Goal: Transaction & Acquisition: Purchase product/service

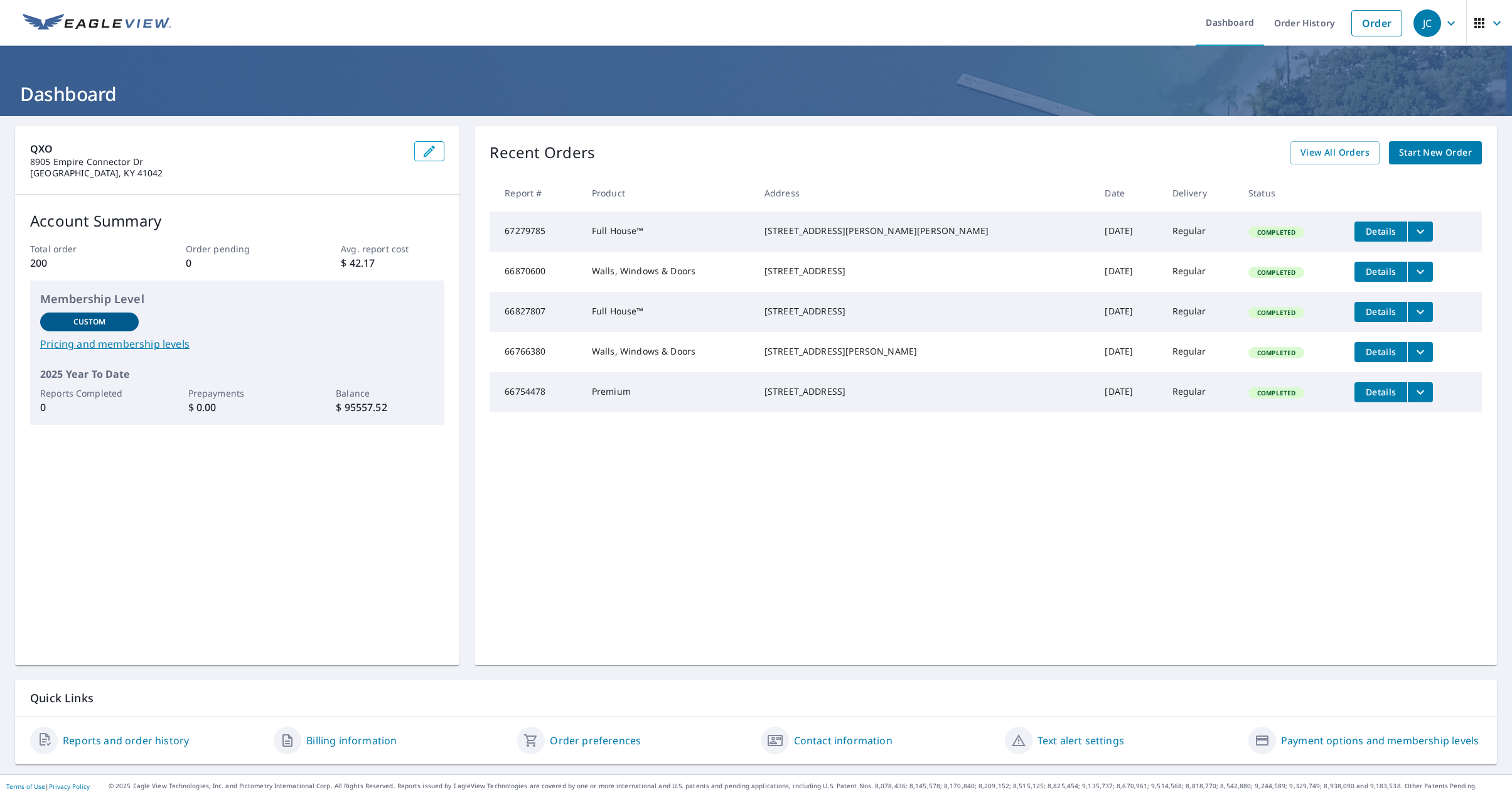
click at [1422, 147] on span "Start New Order" at bounding box center [1435, 153] width 73 height 16
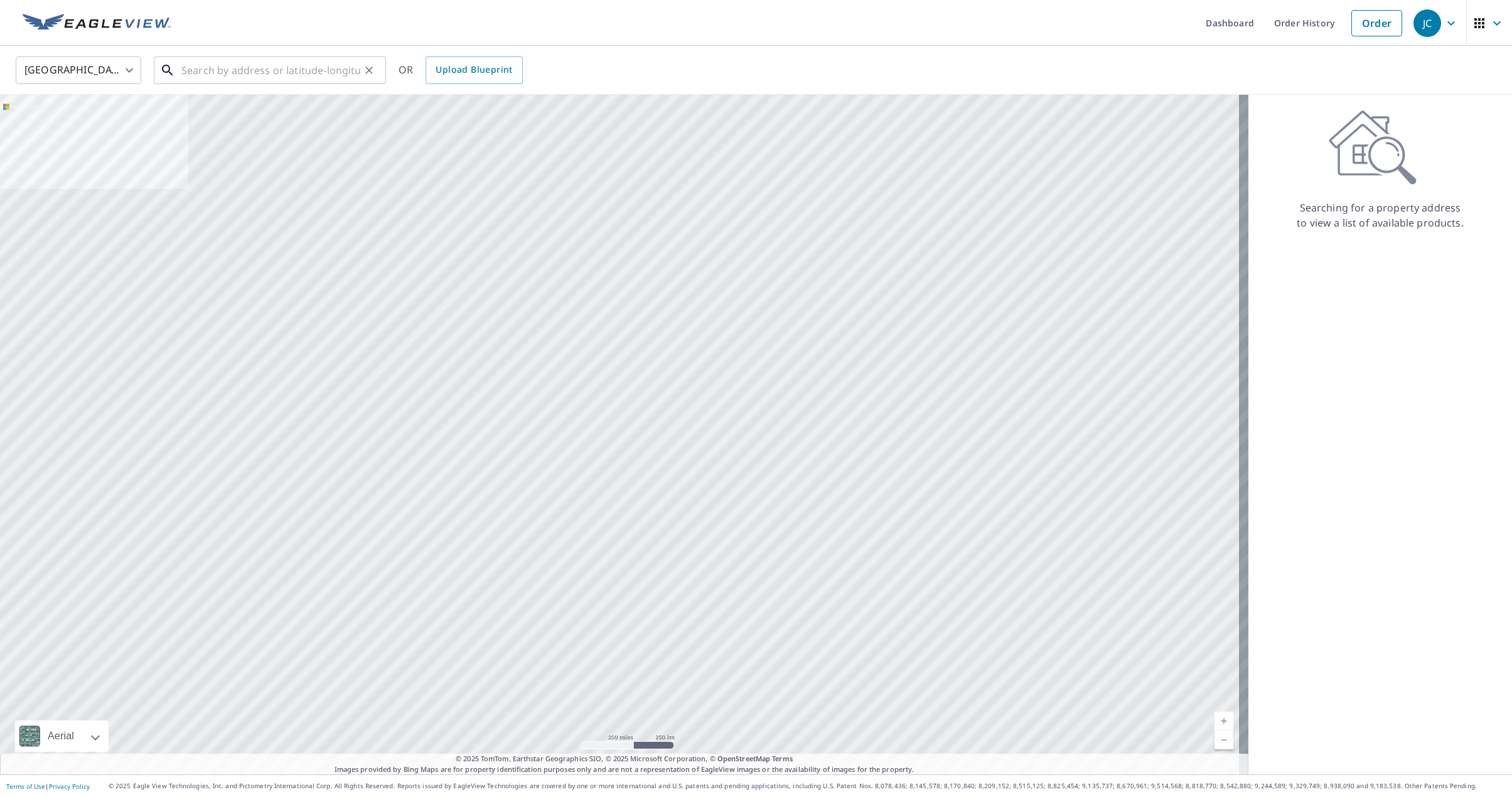
click at [247, 70] on input "text" at bounding box center [271, 70] width 179 height 35
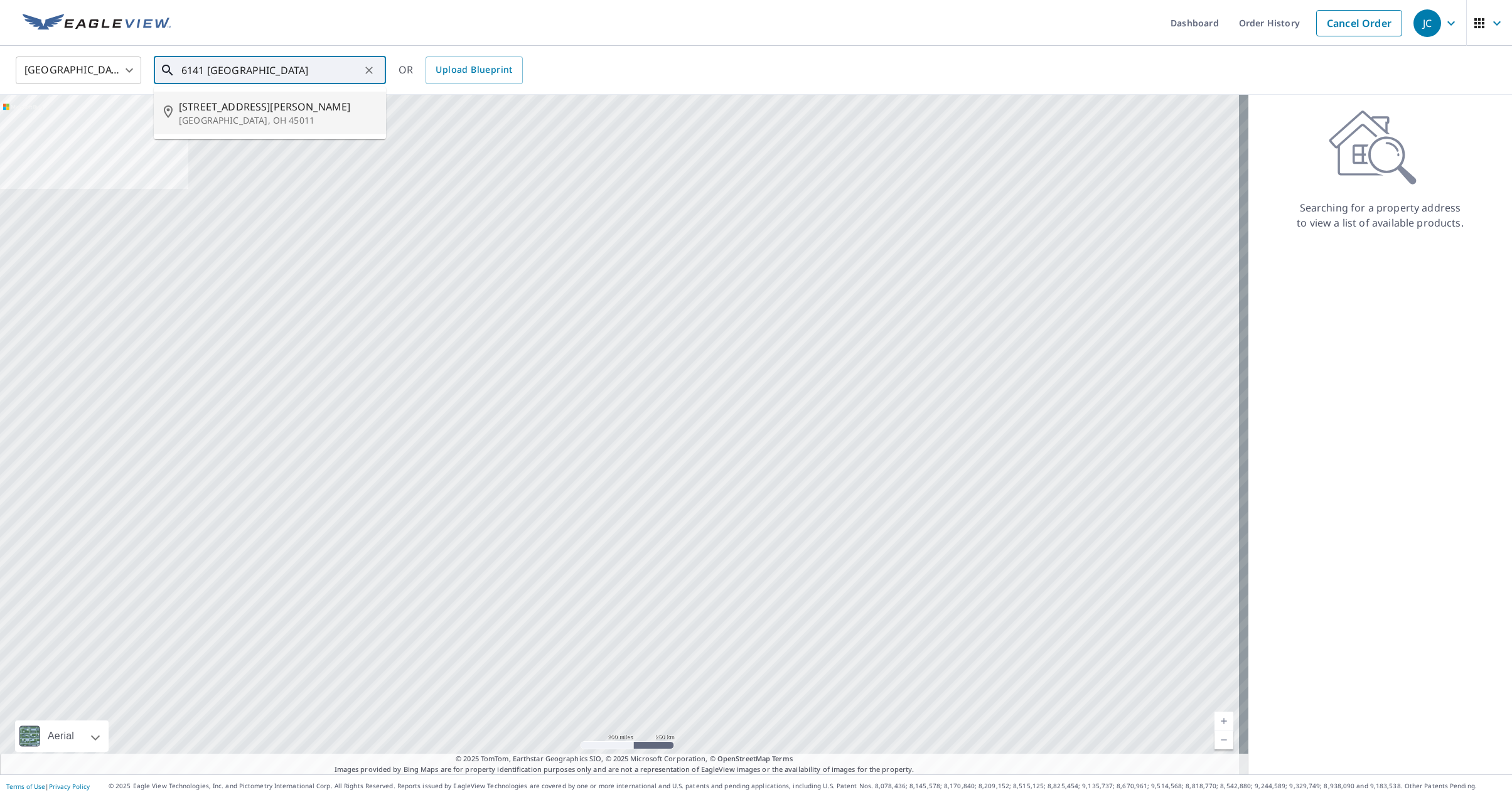
click at [238, 111] on span "[STREET_ADDRESS][PERSON_NAME]" at bounding box center [278, 106] width 197 height 15
type input "[STREET_ADDRESS][PERSON_NAME]"
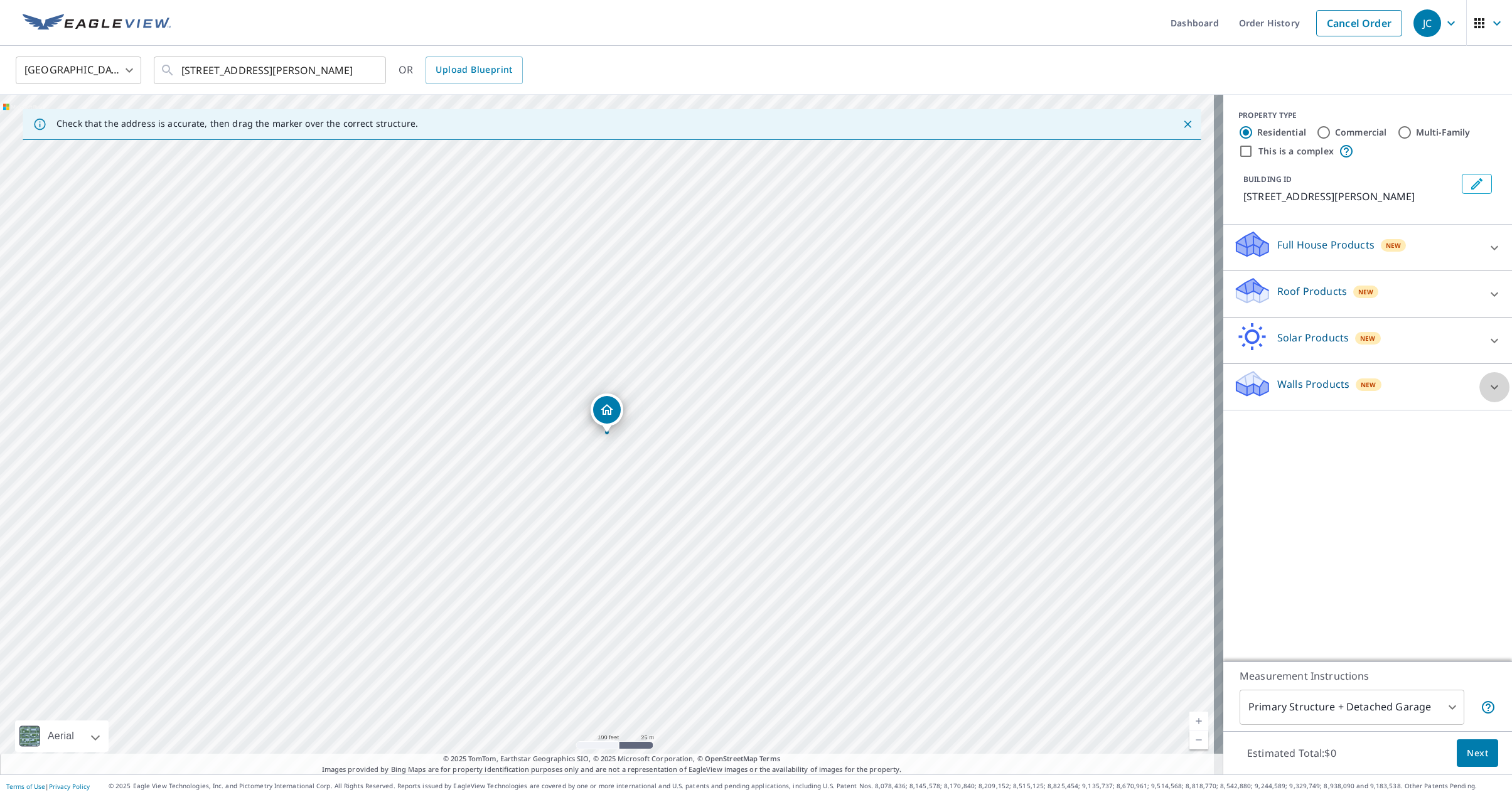
click at [1488, 395] on icon at bounding box center [1494, 386] width 15 height 15
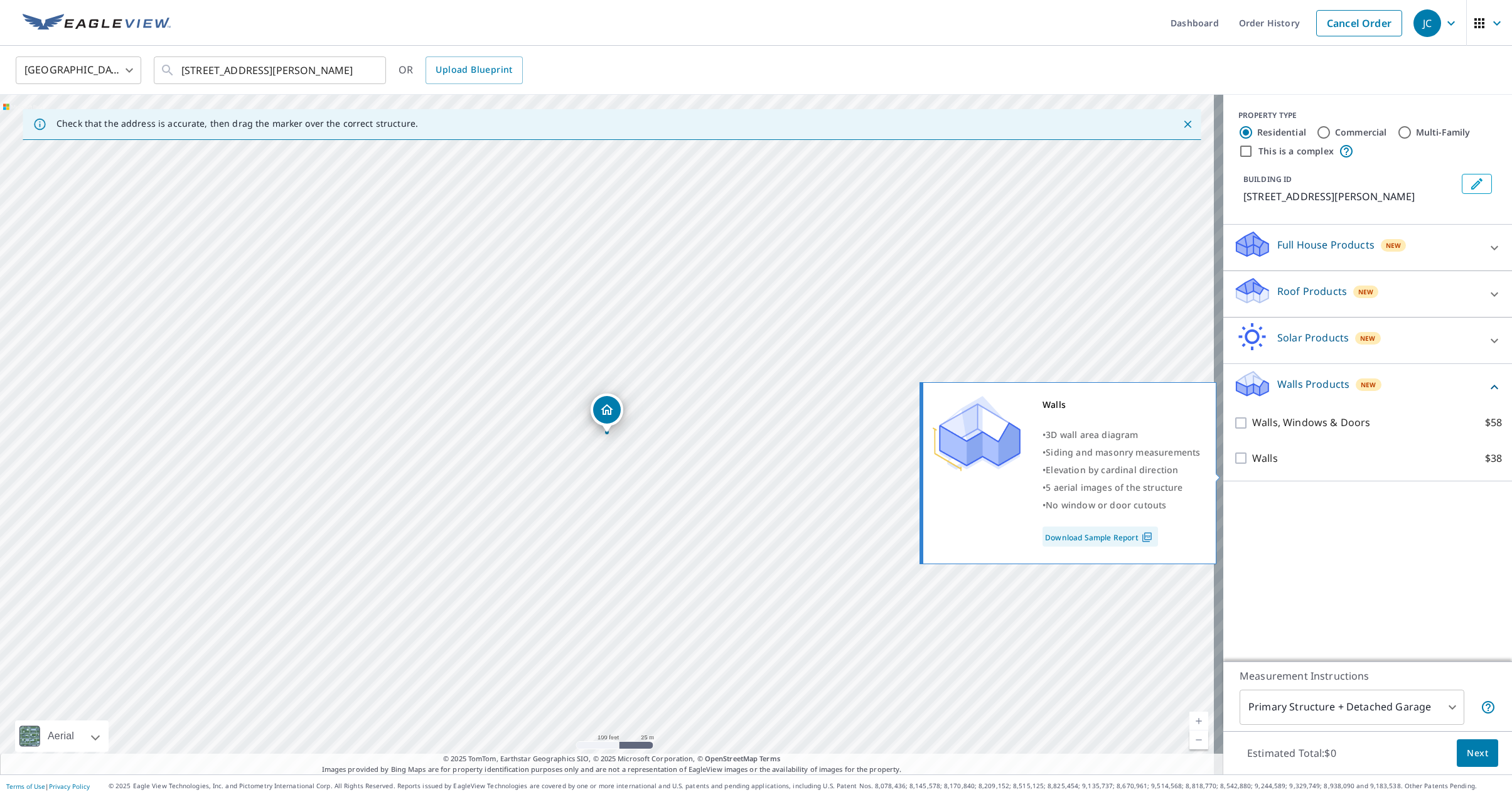
click at [1234, 465] on input "Walls $38" at bounding box center [1243, 458] width 19 height 15
checkbox input "true"
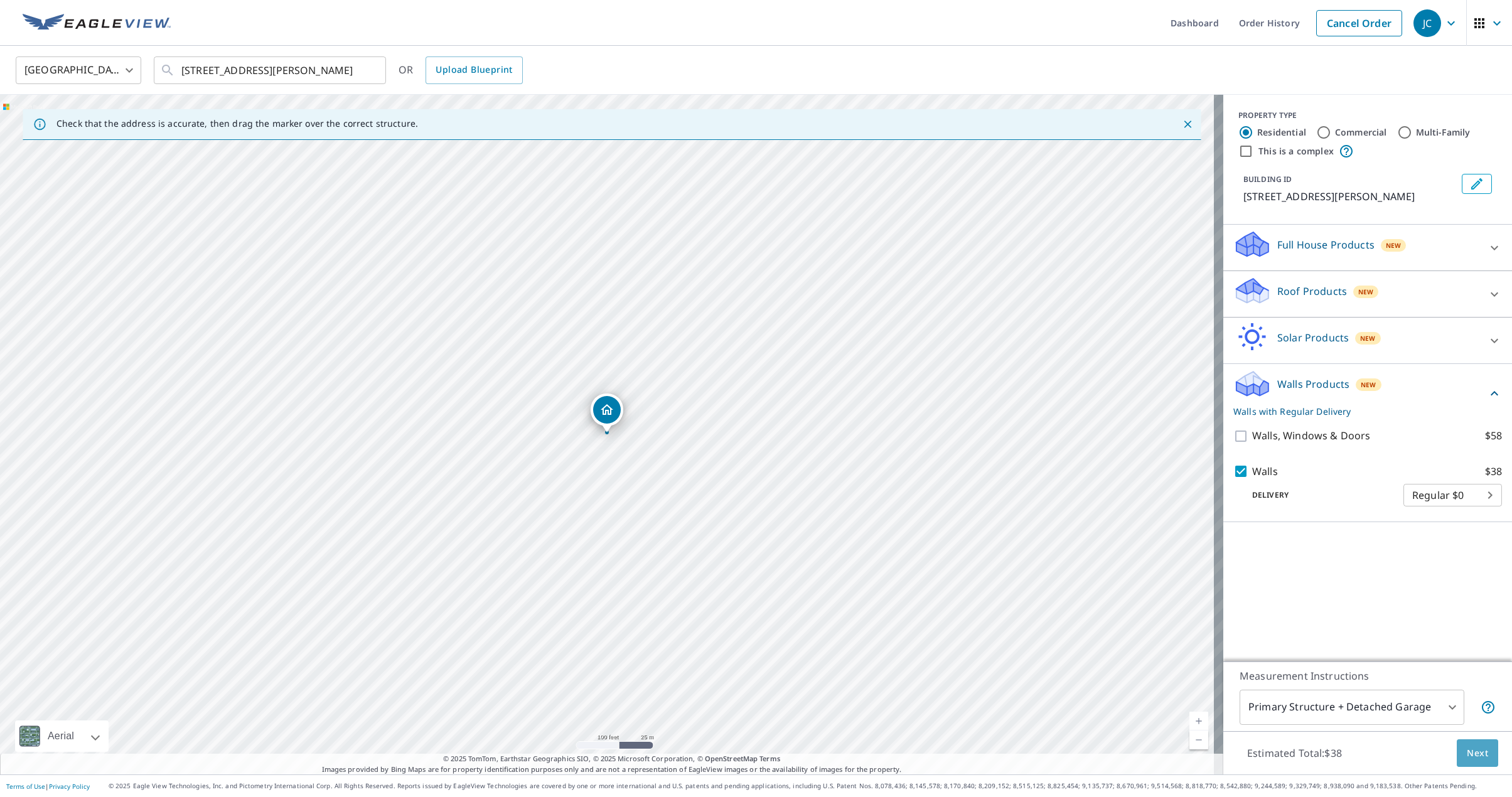
click at [1469, 755] on span "Next" at bounding box center [1477, 753] width 22 height 16
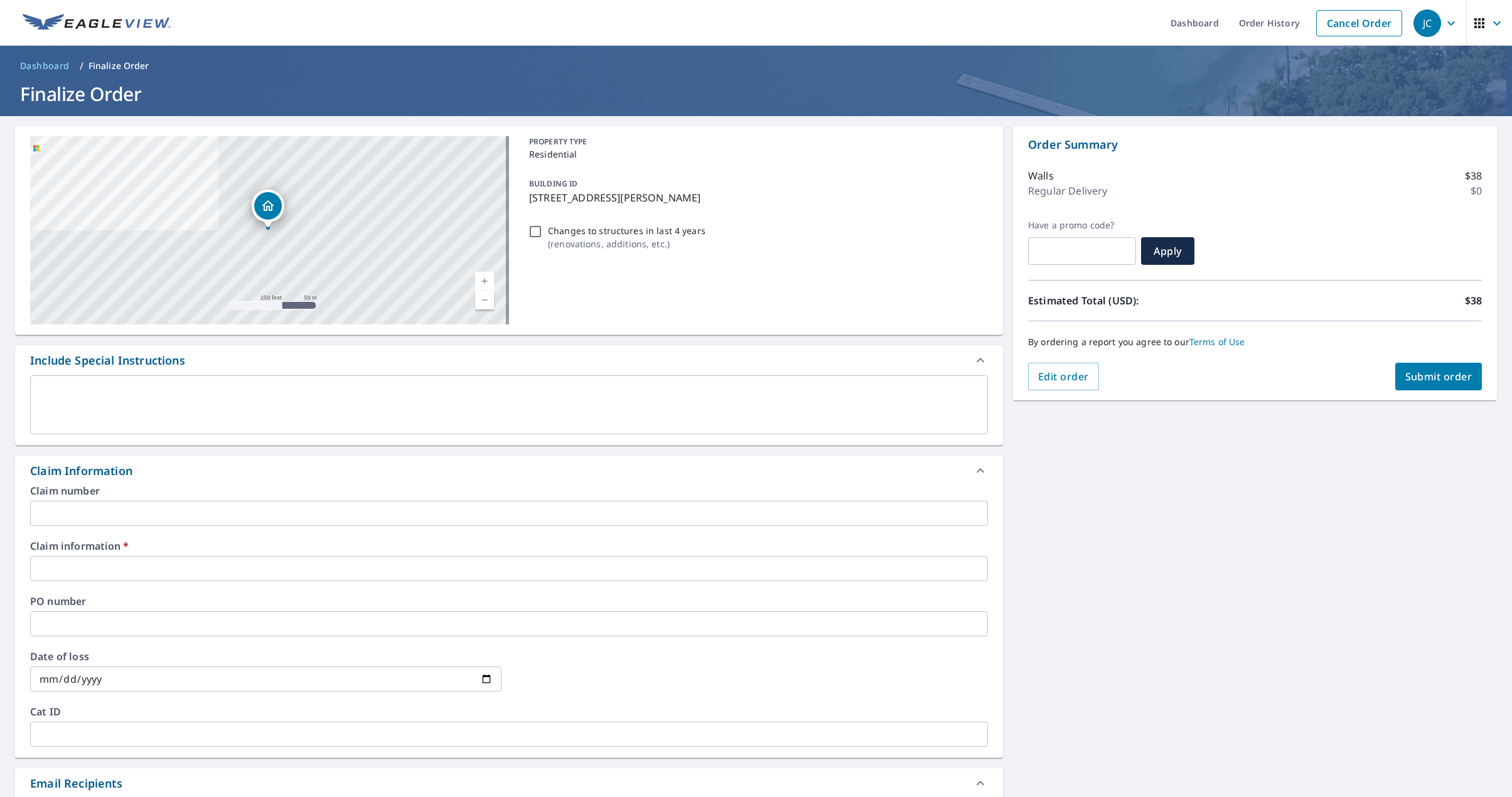
click at [85, 569] on input "text" at bounding box center [509, 568] width 958 height 25
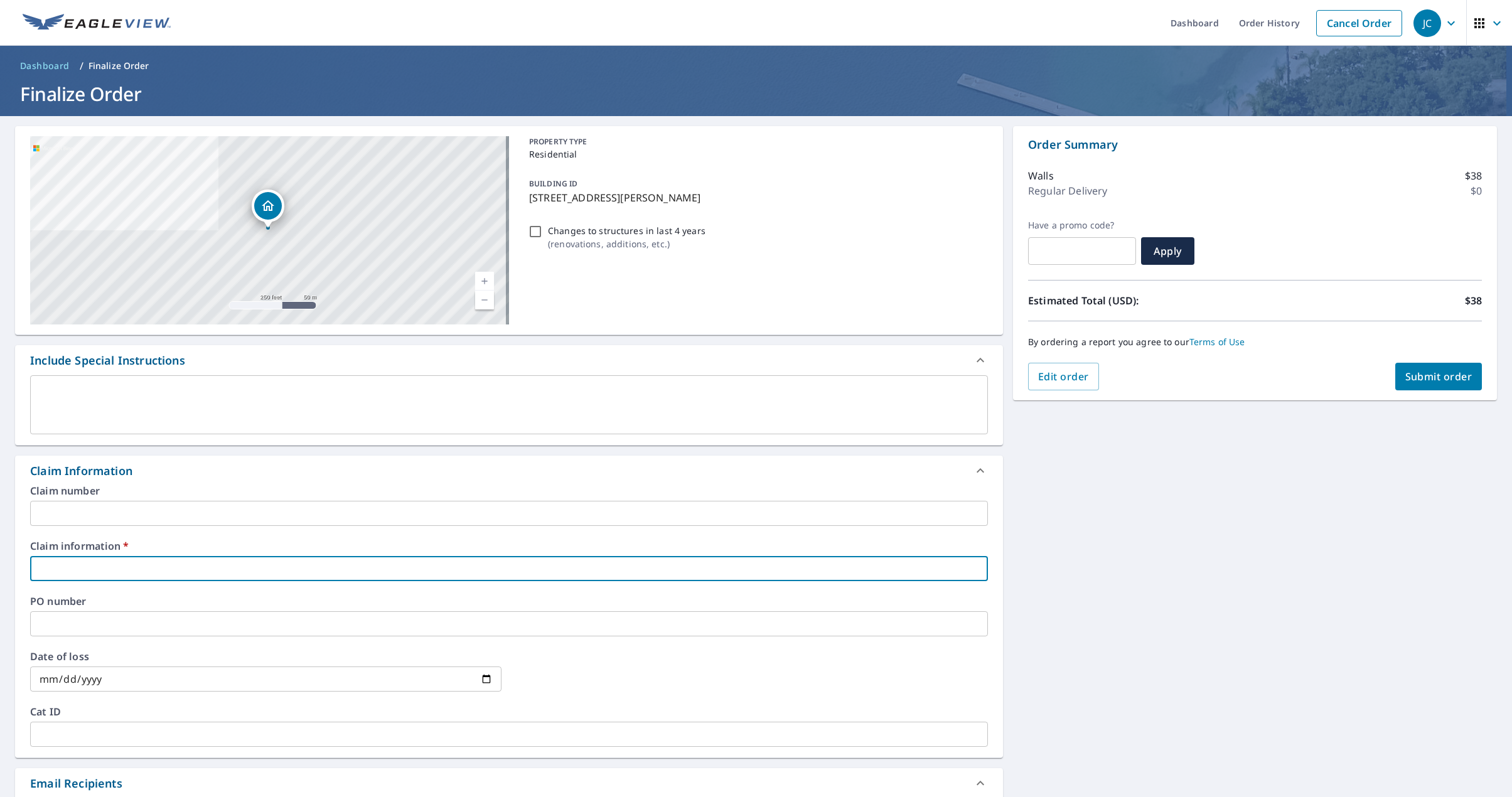
type input "6"
checkbox input "true"
type input "61"
checkbox input "true"
type input "614"
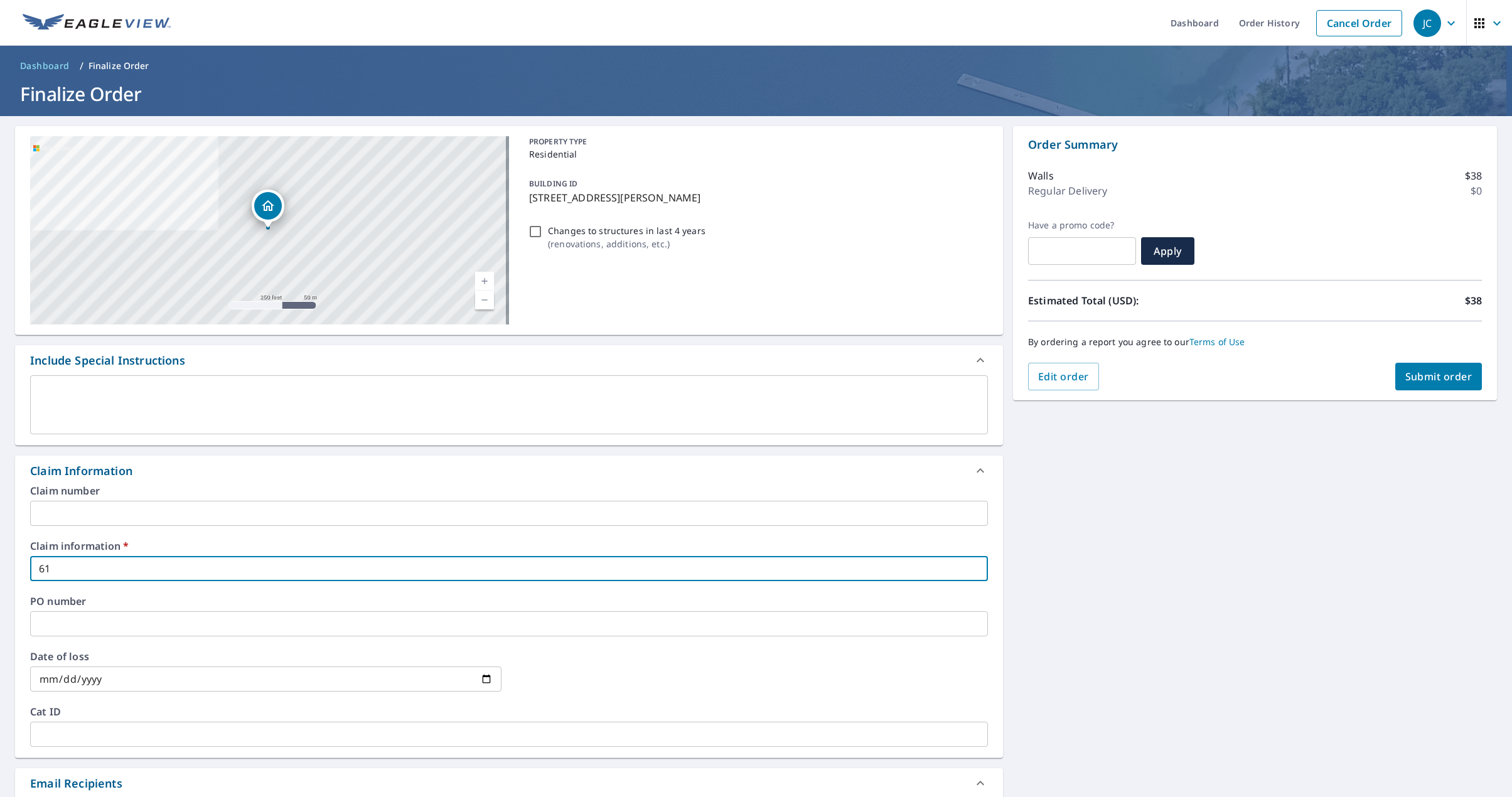
checkbox input "true"
type input "6141"
checkbox input "true"
type input "6141"
checkbox input "true"
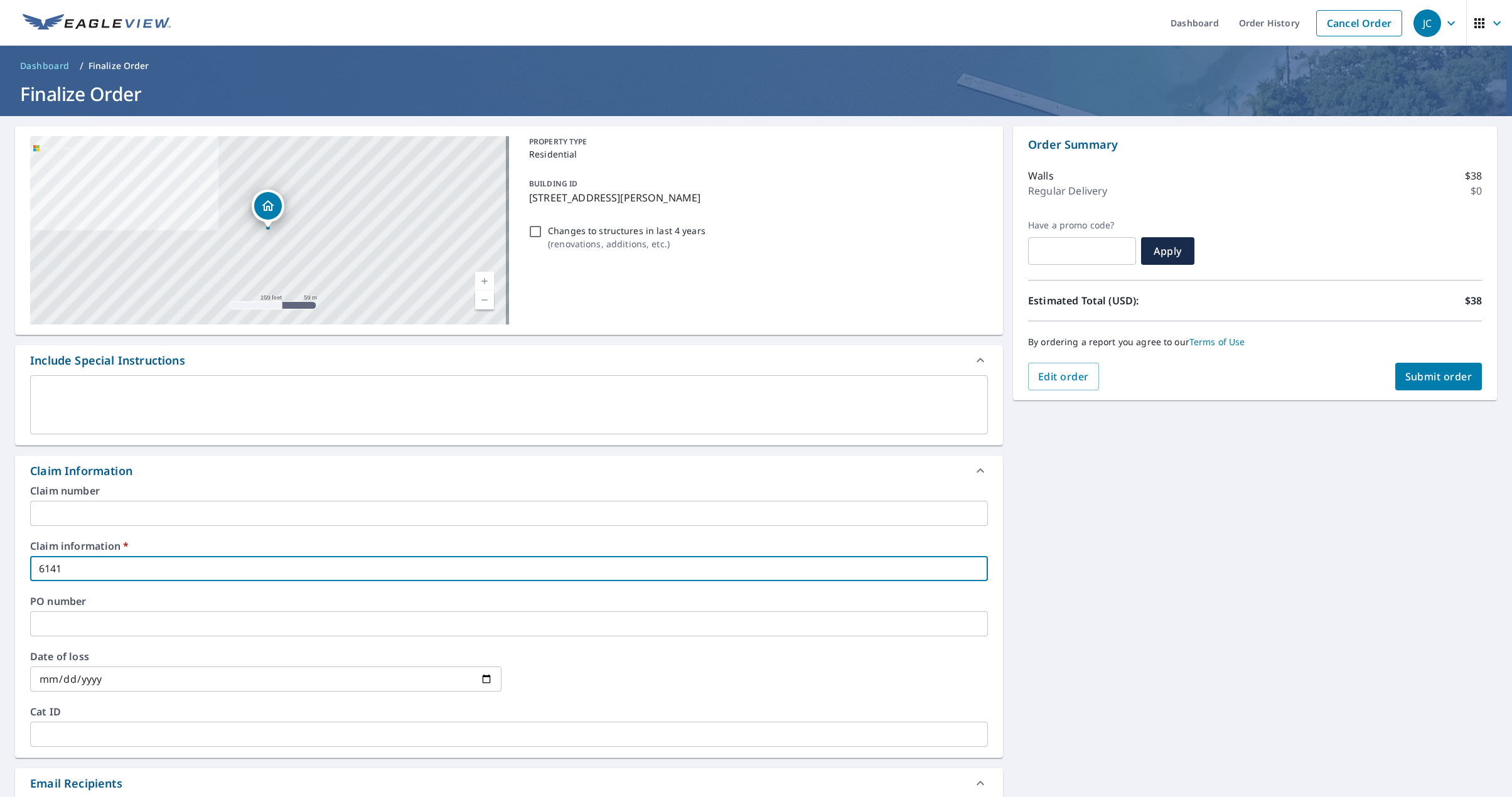
type input "6141 U"
checkbox input "true"
type input "6141"
checkbox input "true"
type input "6141 AS"
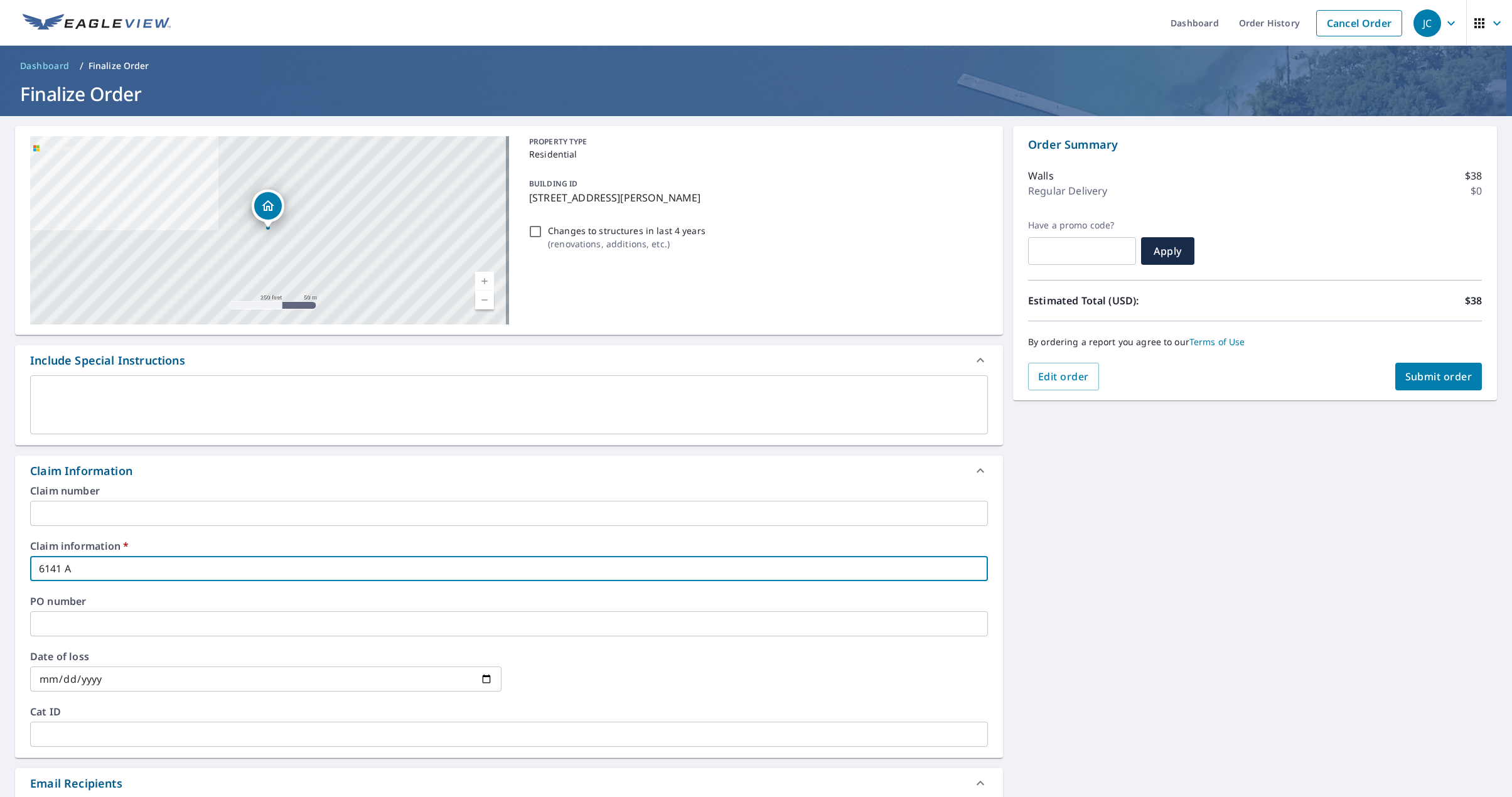
checkbox input "true"
type input "6141 A"
checkbox input "true"
type input "6141"
checkbox input "true"
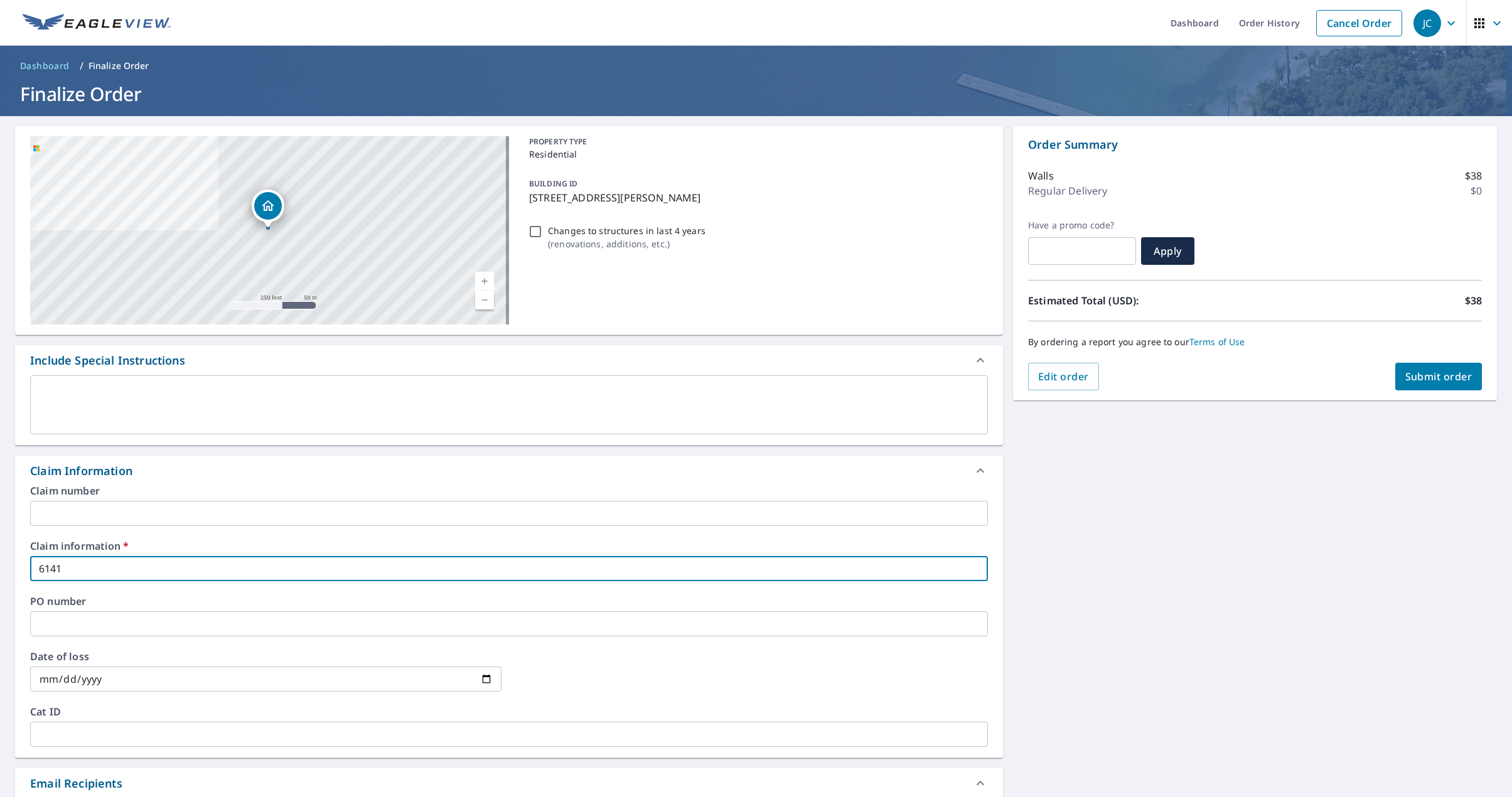
type input "6141 S"
checkbox input "true"
type input "6141 Suy"
checkbox input "true"
type input "6141 Su"
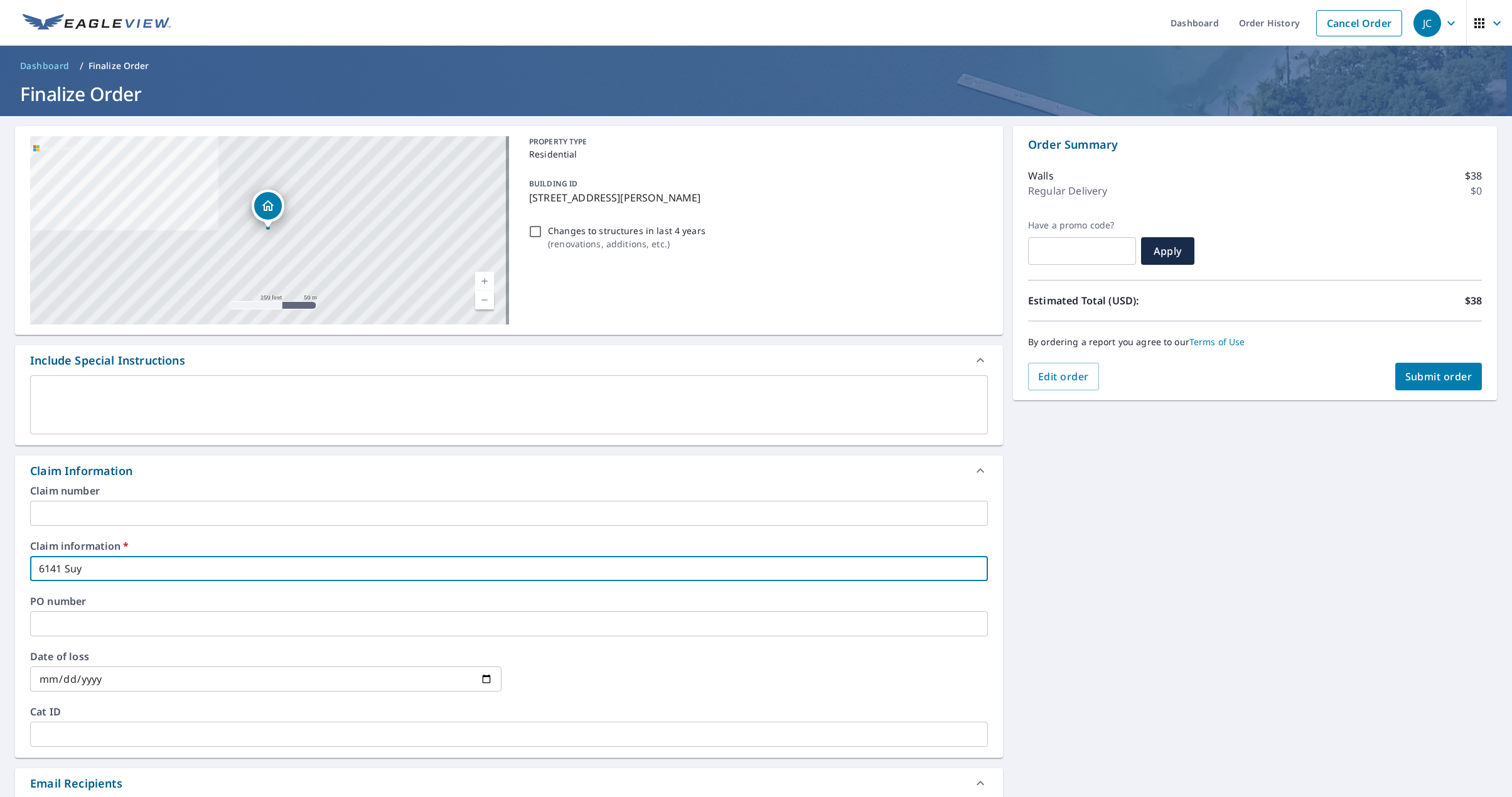
checkbox input "true"
type input "6141 Sum"
checkbox input "true"
type input "6141 Summ"
checkbox input "true"
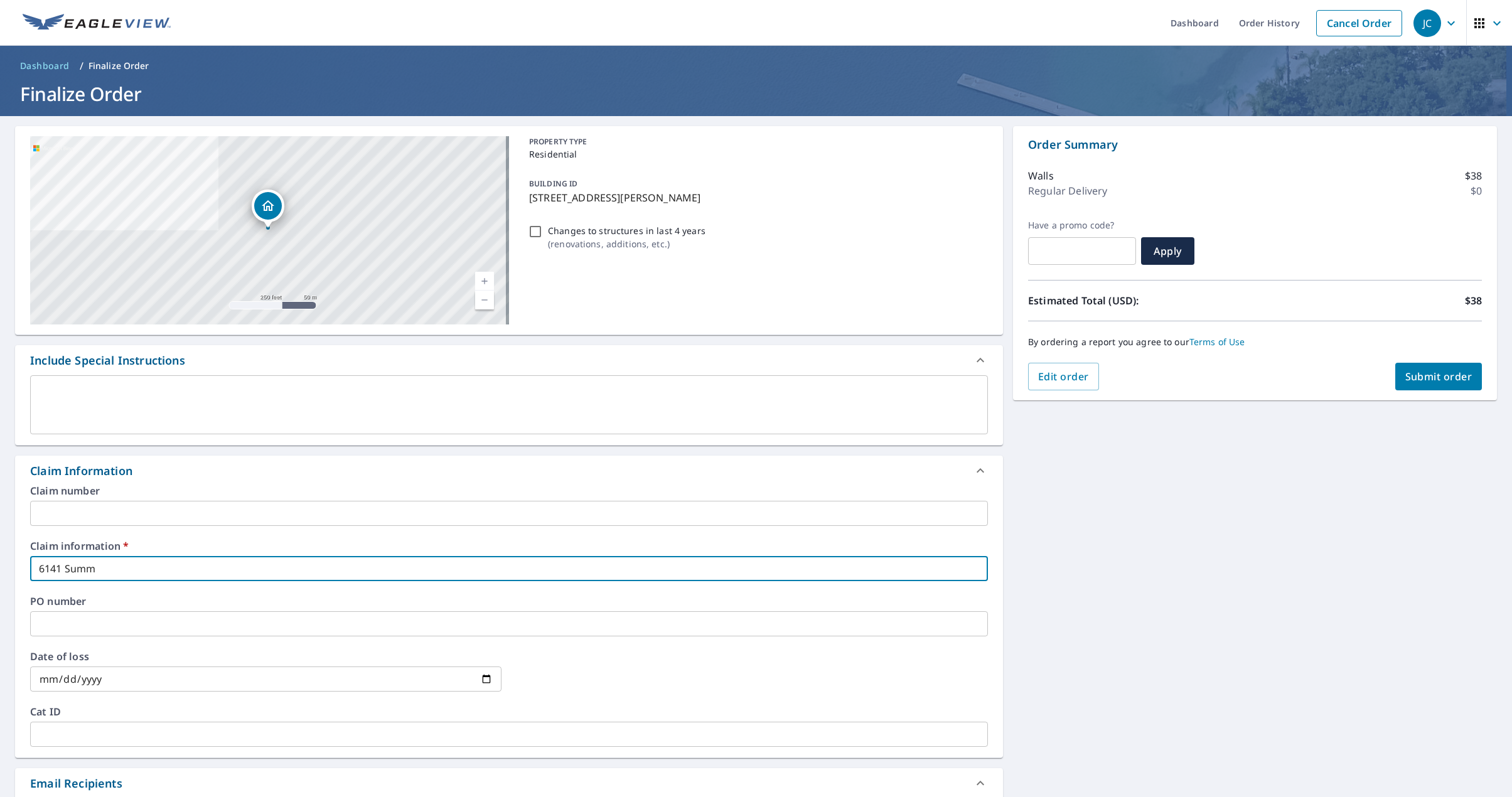
type input "6141 Summe"
checkbox input "true"
type input "6141 Summer"
checkbox input "true"
type input "6141 Summerv"
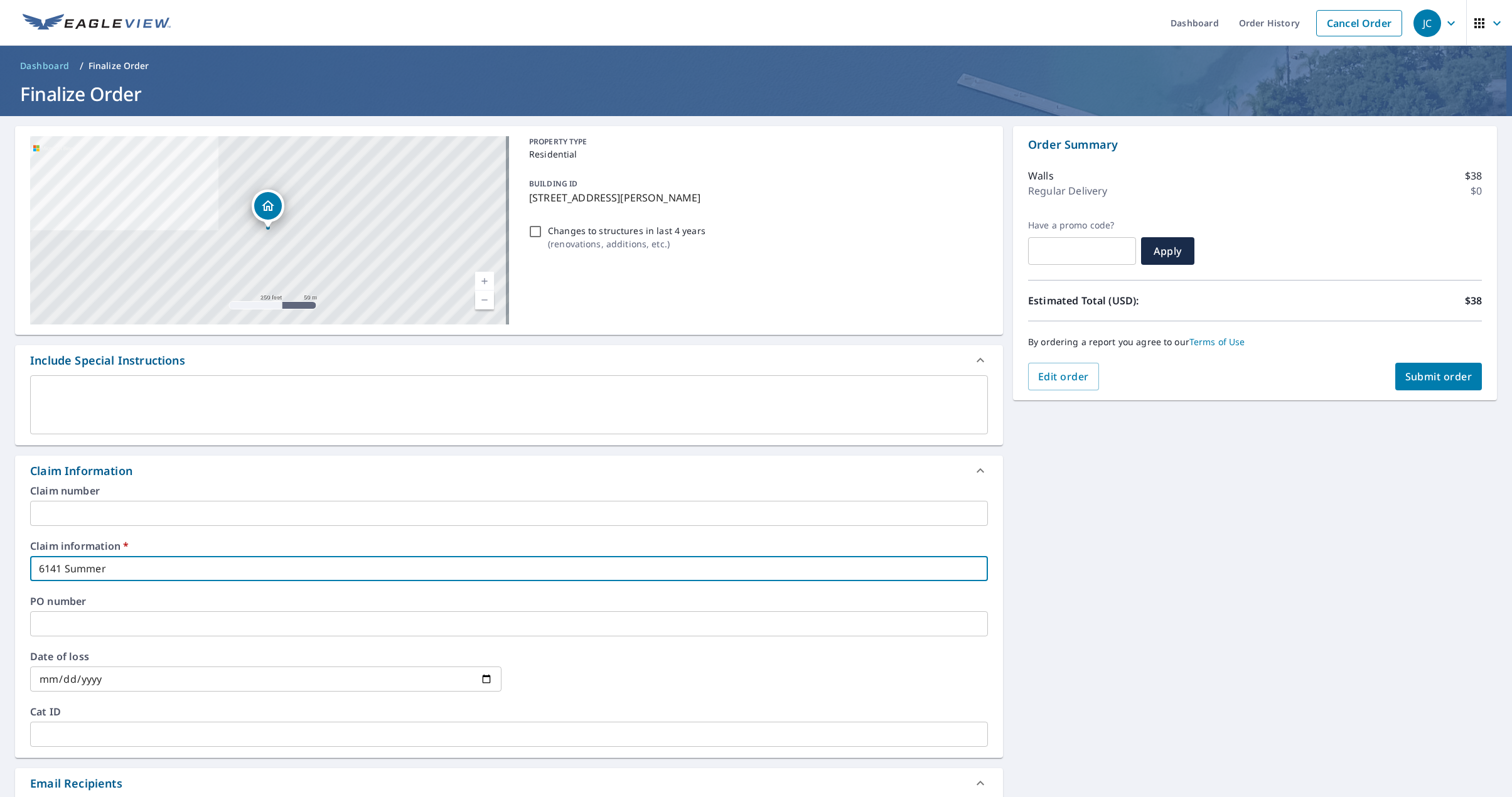
checkbox input "true"
type input "6141 Summervi"
checkbox input "true"
type input "6141 Summervil"
checkbox input "true"
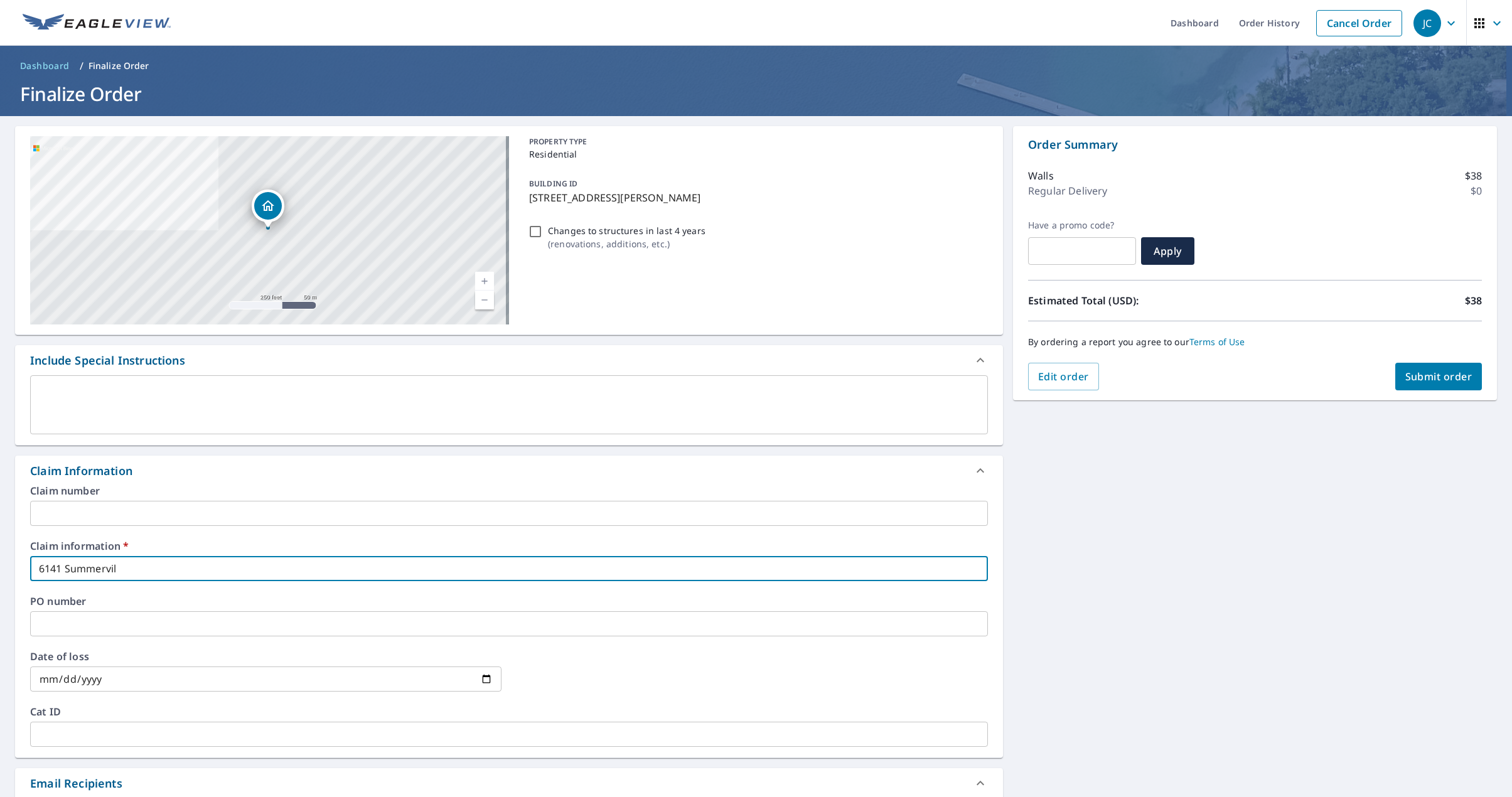
type input "6141 [PERSON_NAME]"
checkbox input "true"
type input "6141 [GEOGRAPHIC_DATA]"
checkbox input "true"
type input "6141 [GEOGRAPHIC_DATA]"
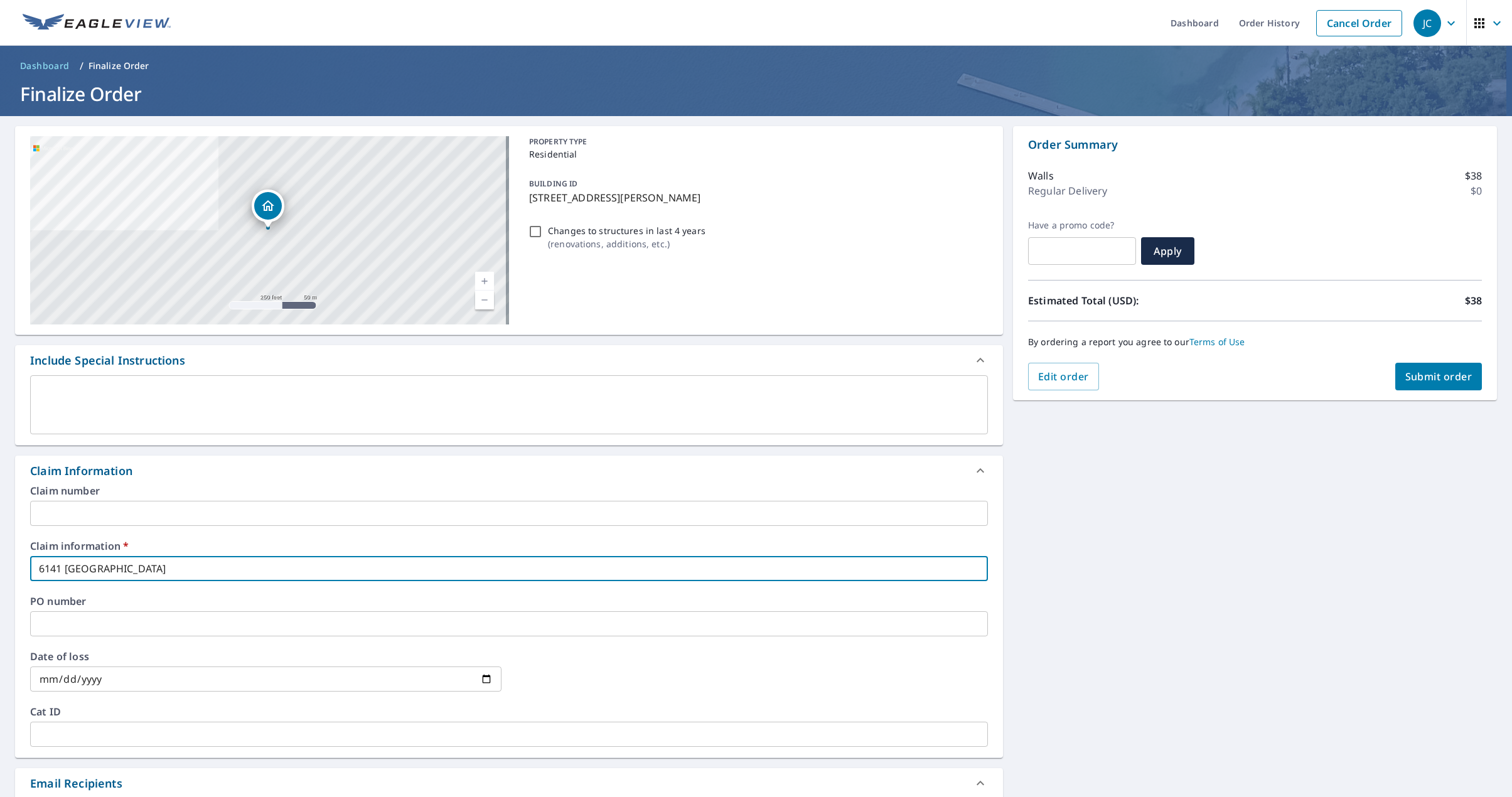
checkbox input "true"
type input "6141 [GEOGRAPHIC_DATA] L"
checkbox input "true"
type input "6141 [GEOGRAPHIC_DATA] La"
checkbox input "true"
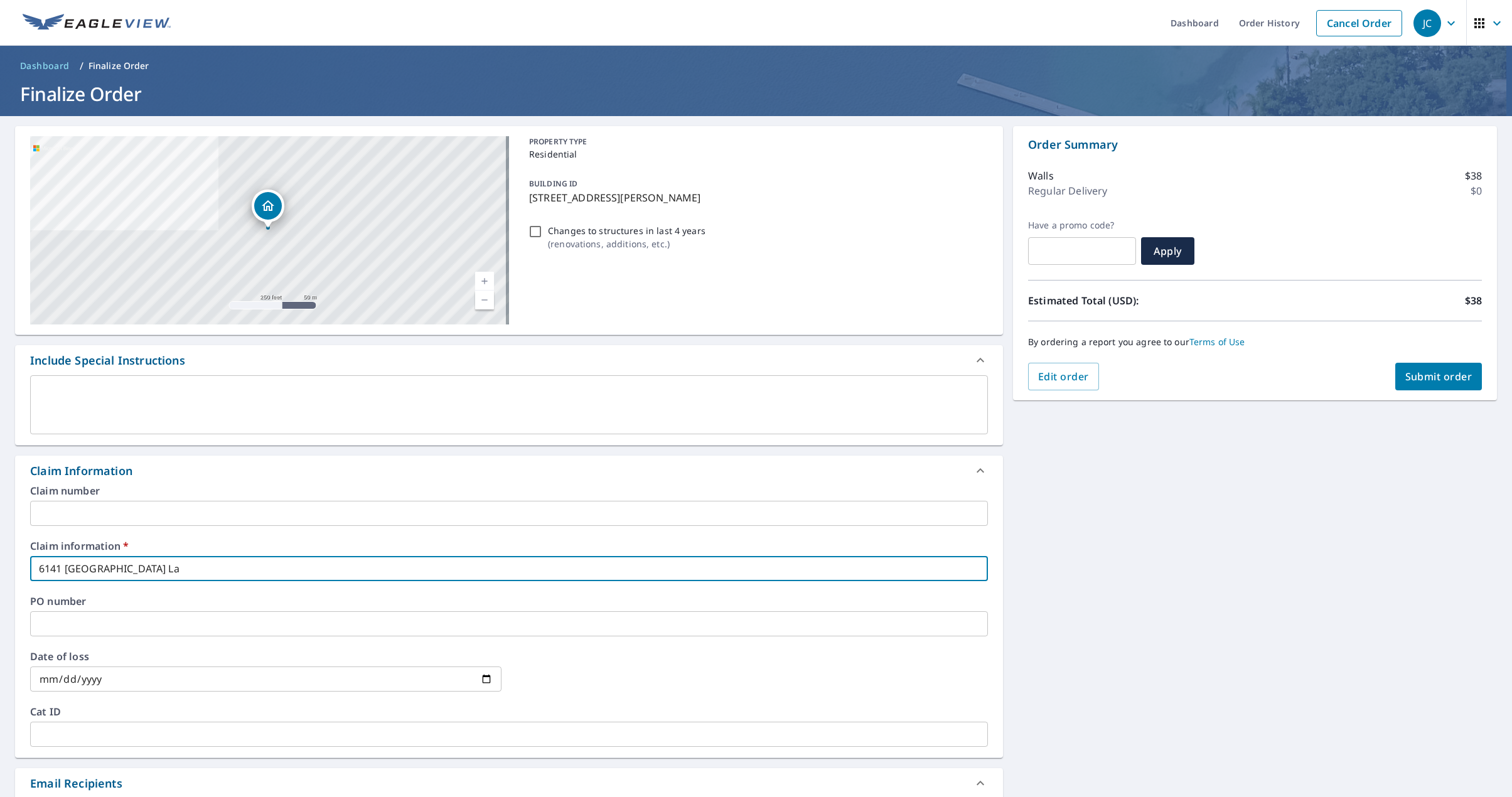
type input "[STREET_ADDRESS][PERSON_NAME]"
checkbox input "true"
type input "[STREET_ADDRESS]"
checkbox input "true"
type input "[STREET_ADDRESS]"
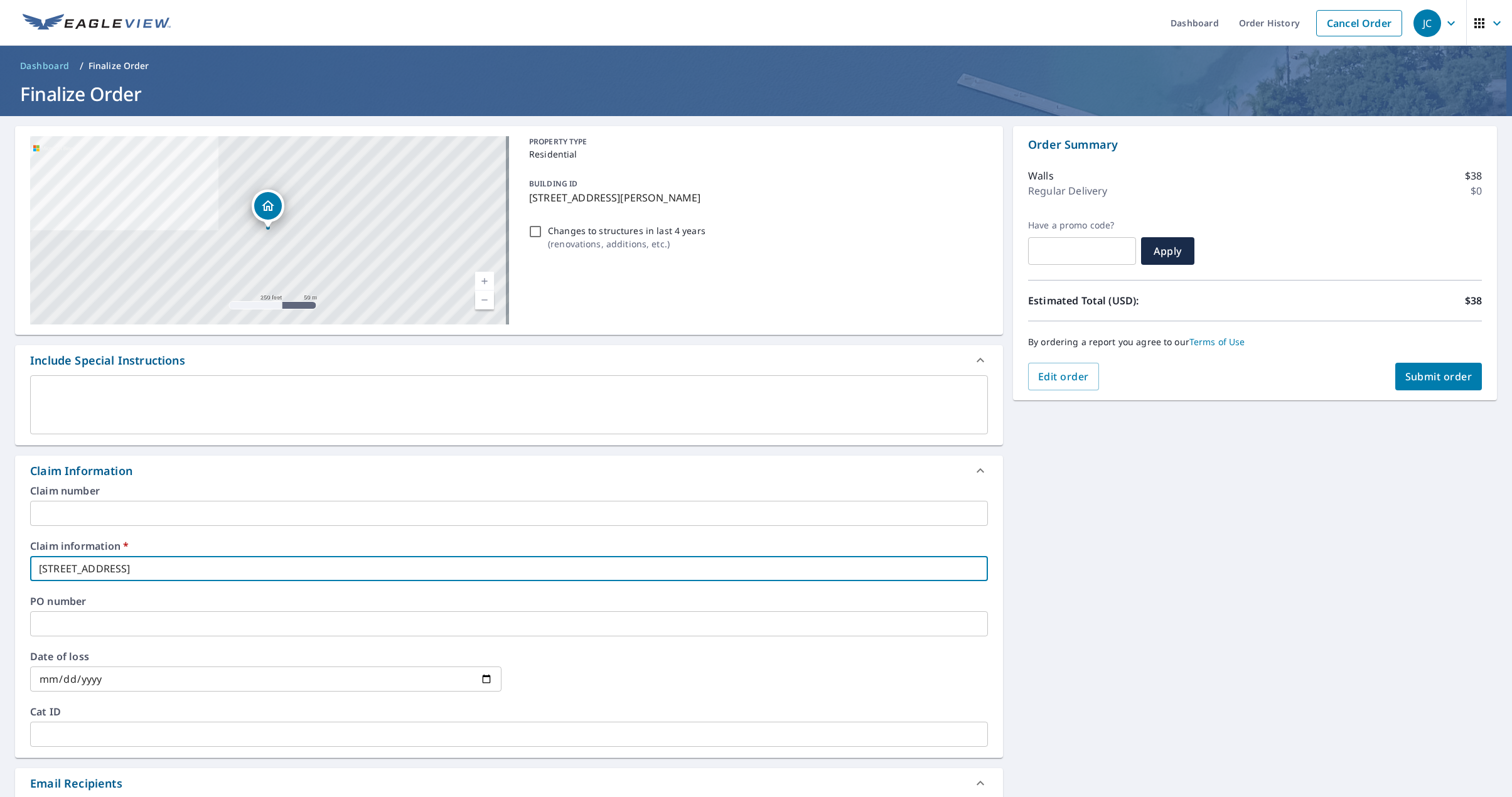
checkbox input "true"
type input "[STREET_ADDRESS]"
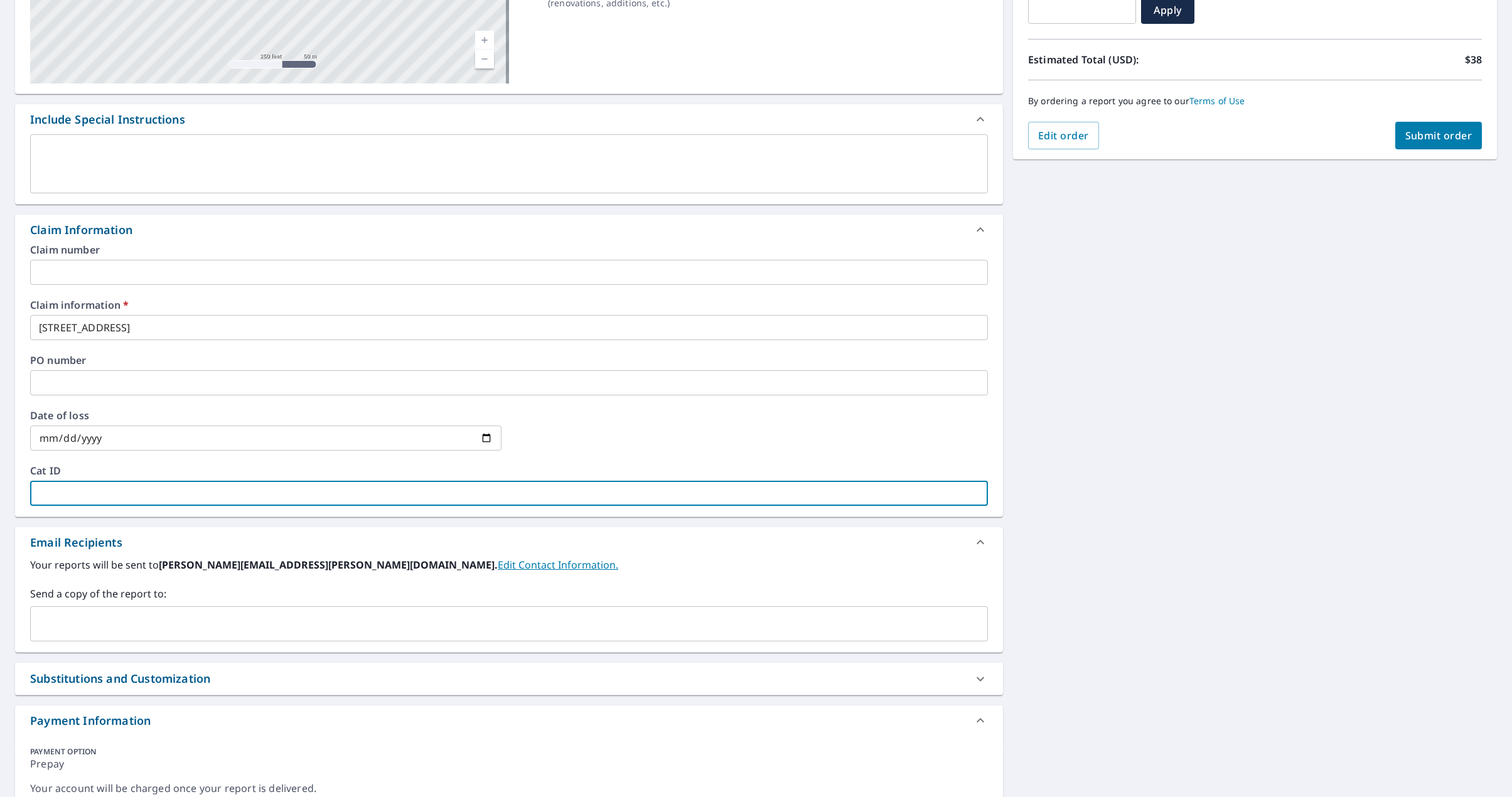
scroll to position [251, 0]
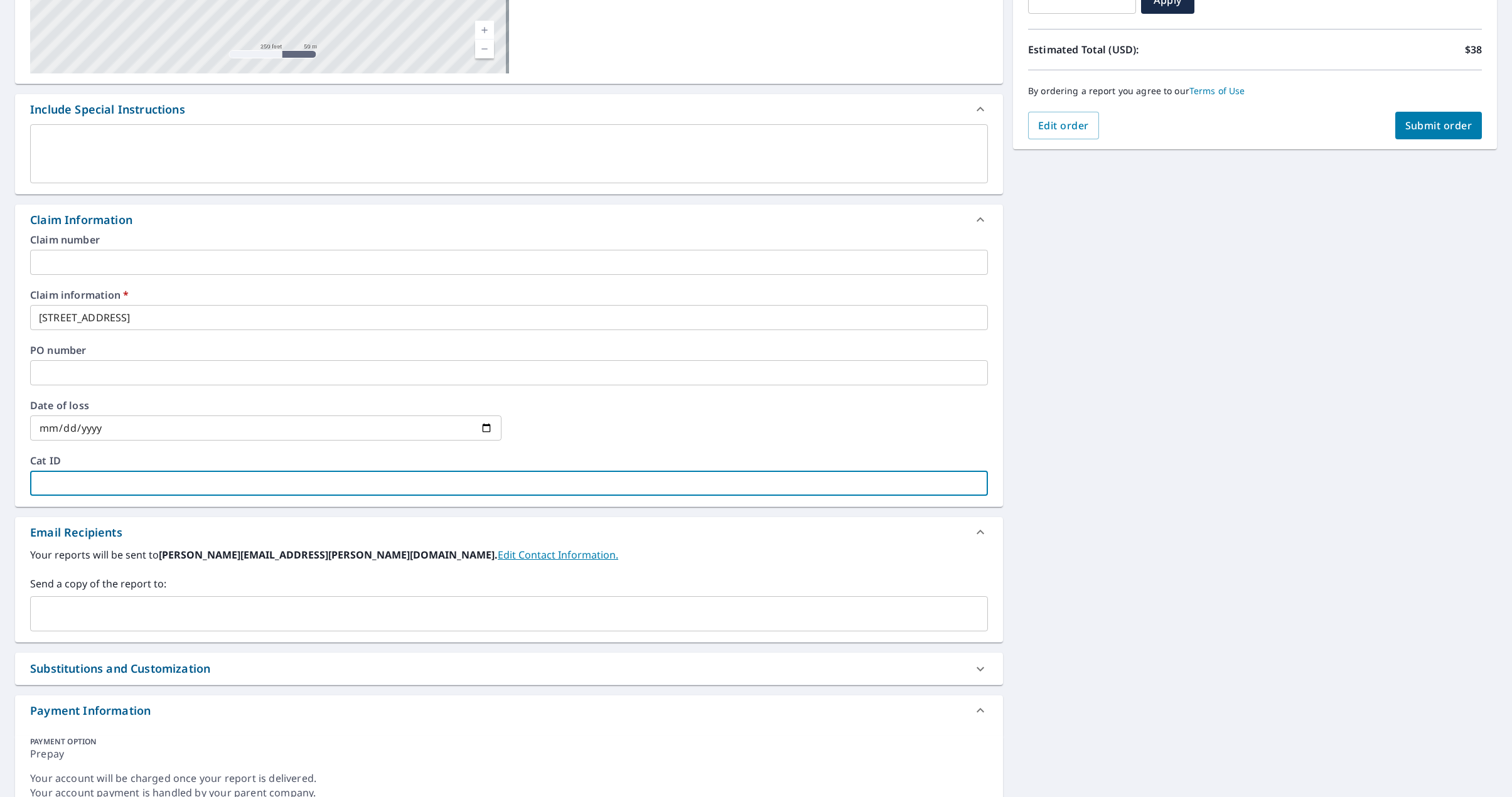
click at [94, 609] on input "text" at bounding box center [499, 613] width 927 height 23
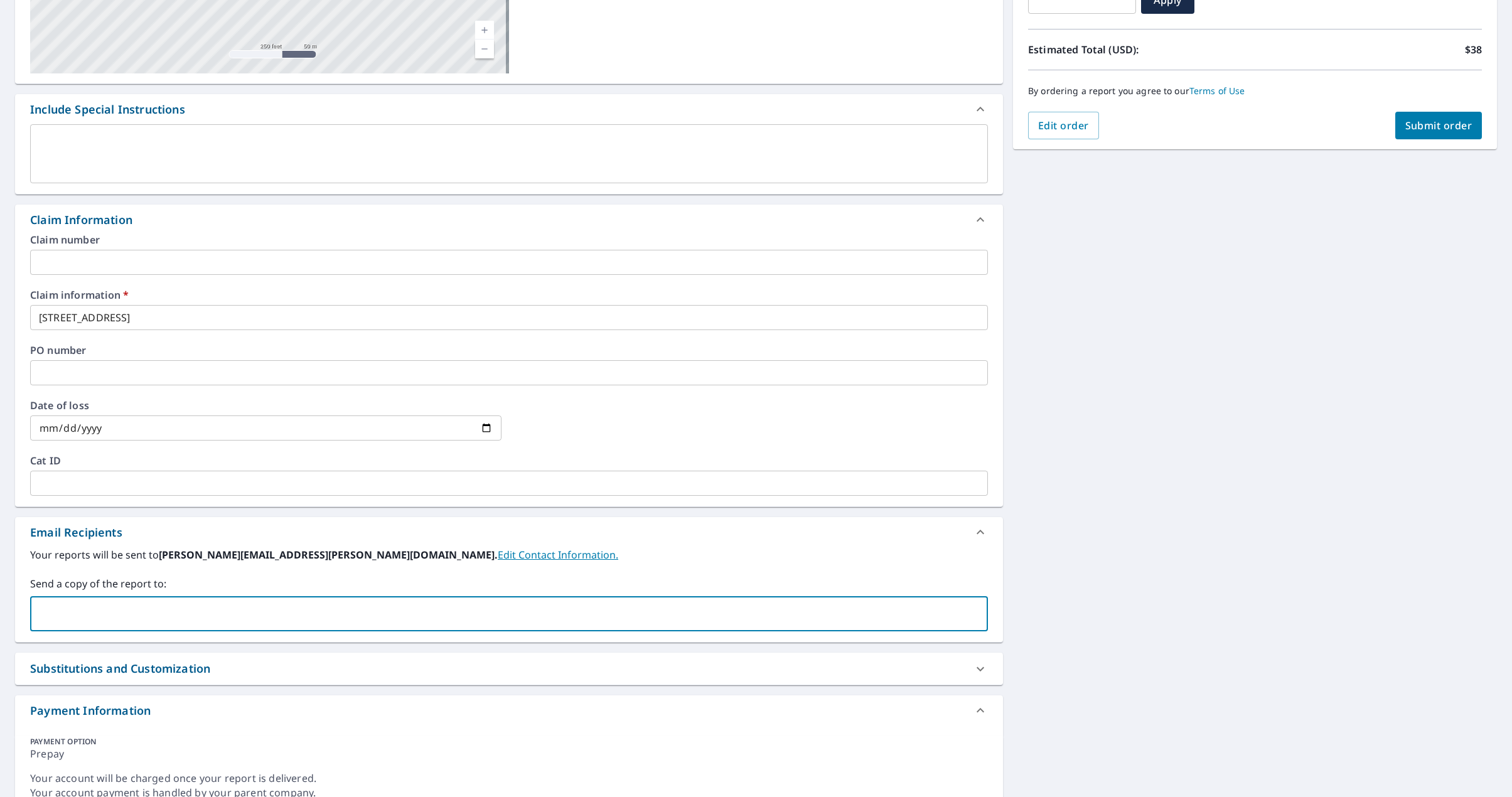
paste input "[EMAIL_ADDRESS][DOMAIN_NAME]"
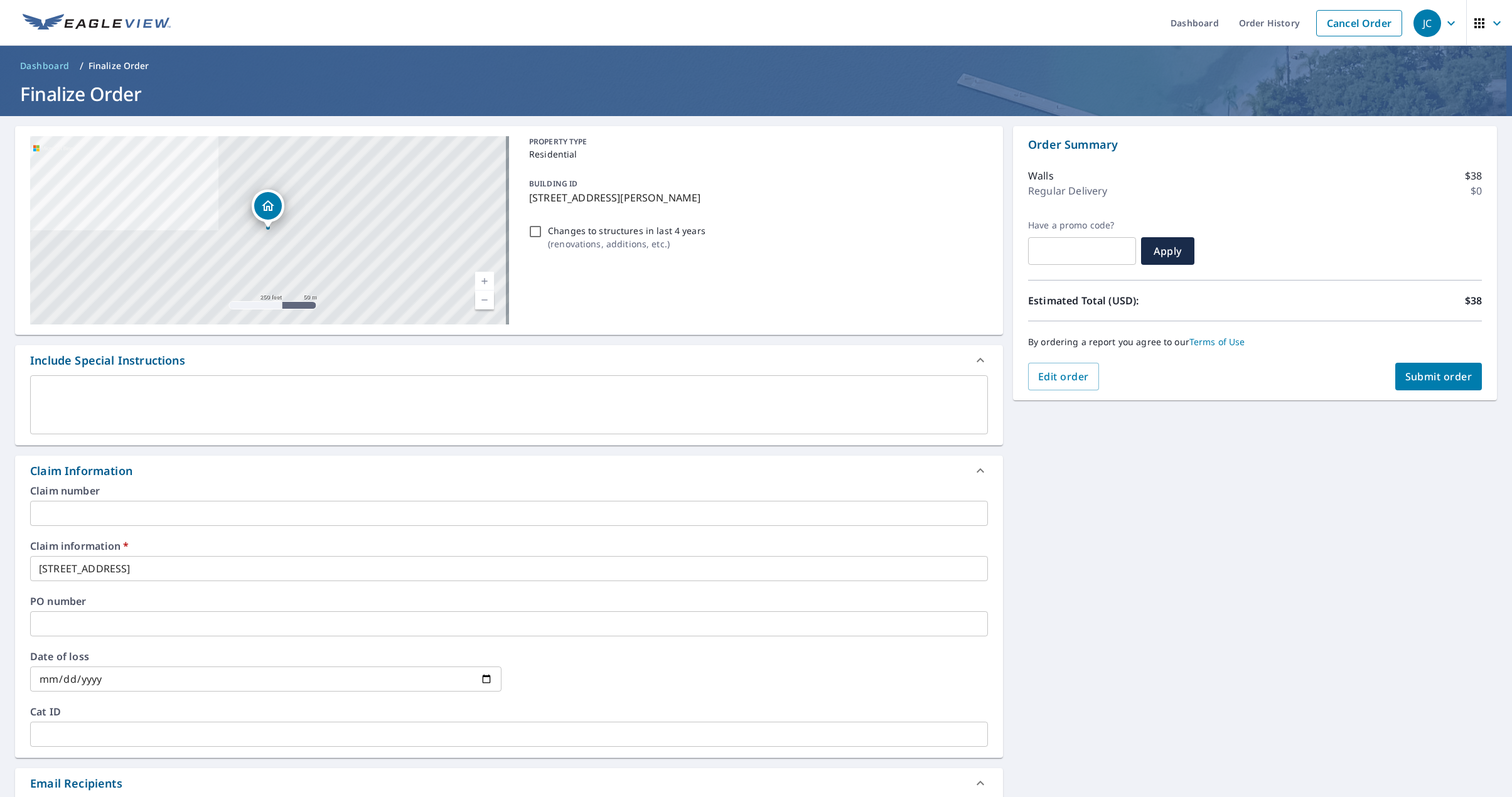
type input "[EMAIL_ADDRESS][DOMAIN_NAME]"
click at [1430, 375] on span "Submit order" at bounding box center [1438, 377] width 67 height 14
checkbox input "true"
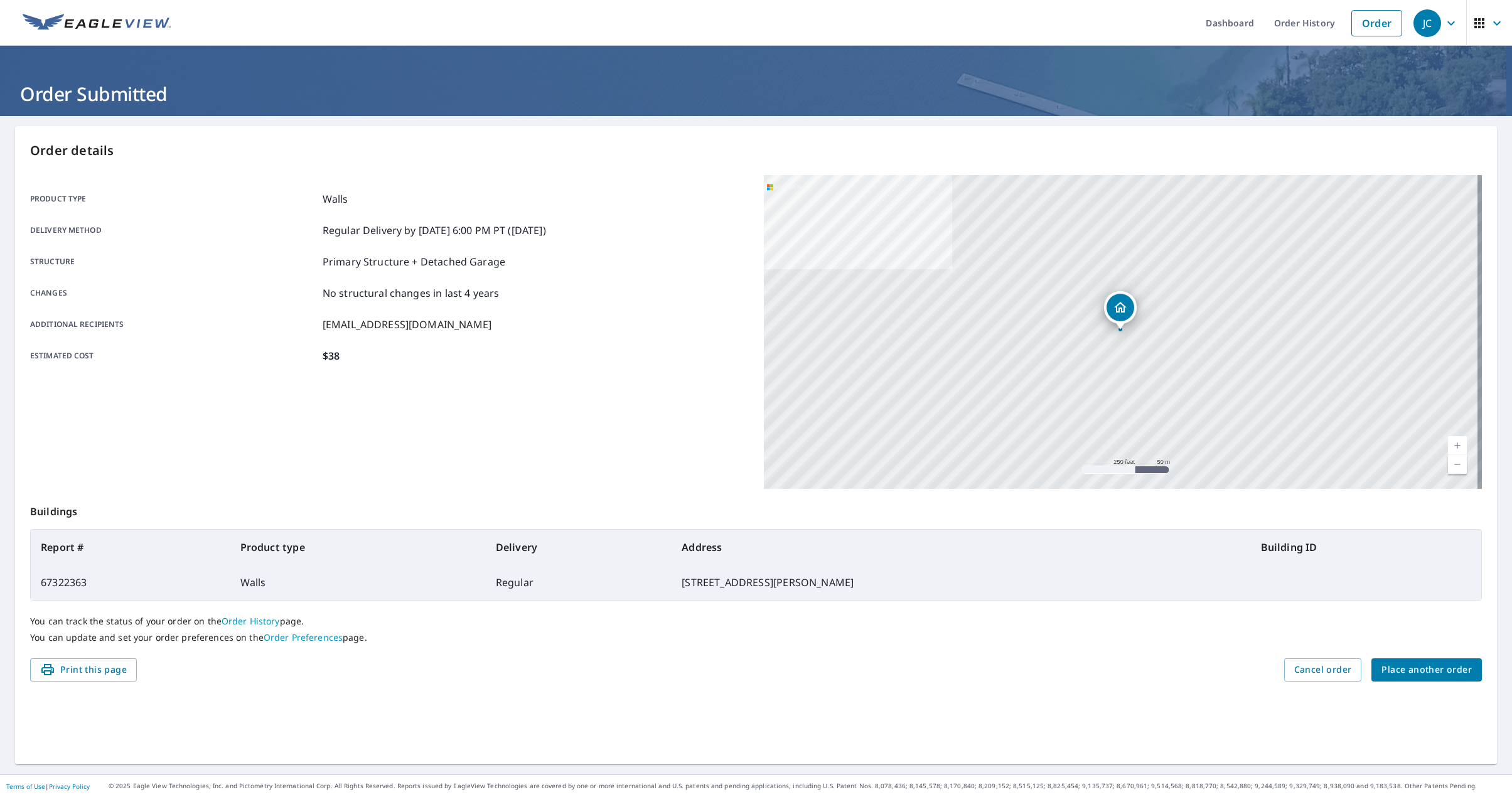
click at [1422, 671] on span "Place another order" at bounding box center [1427, 670] width 90 height 16
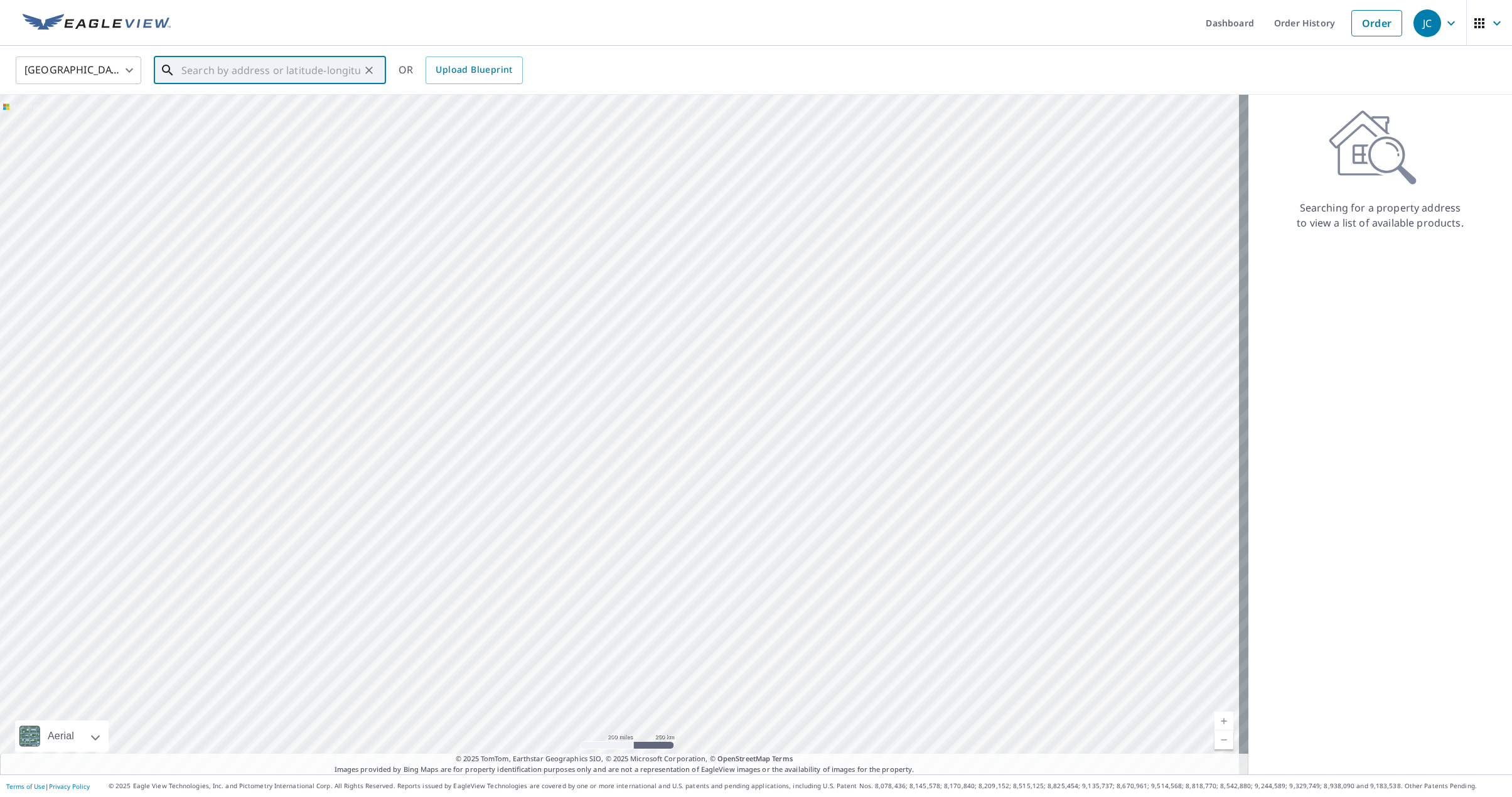
click at [268, 70] on input "text" at bounding box center [271, 70] width 179 height 35
click at [236, 110] on span "[STREET_ADDRESS]" at bounding box center [278, 106] width 197 height 15
type input "[STREET_ADDRESS]"
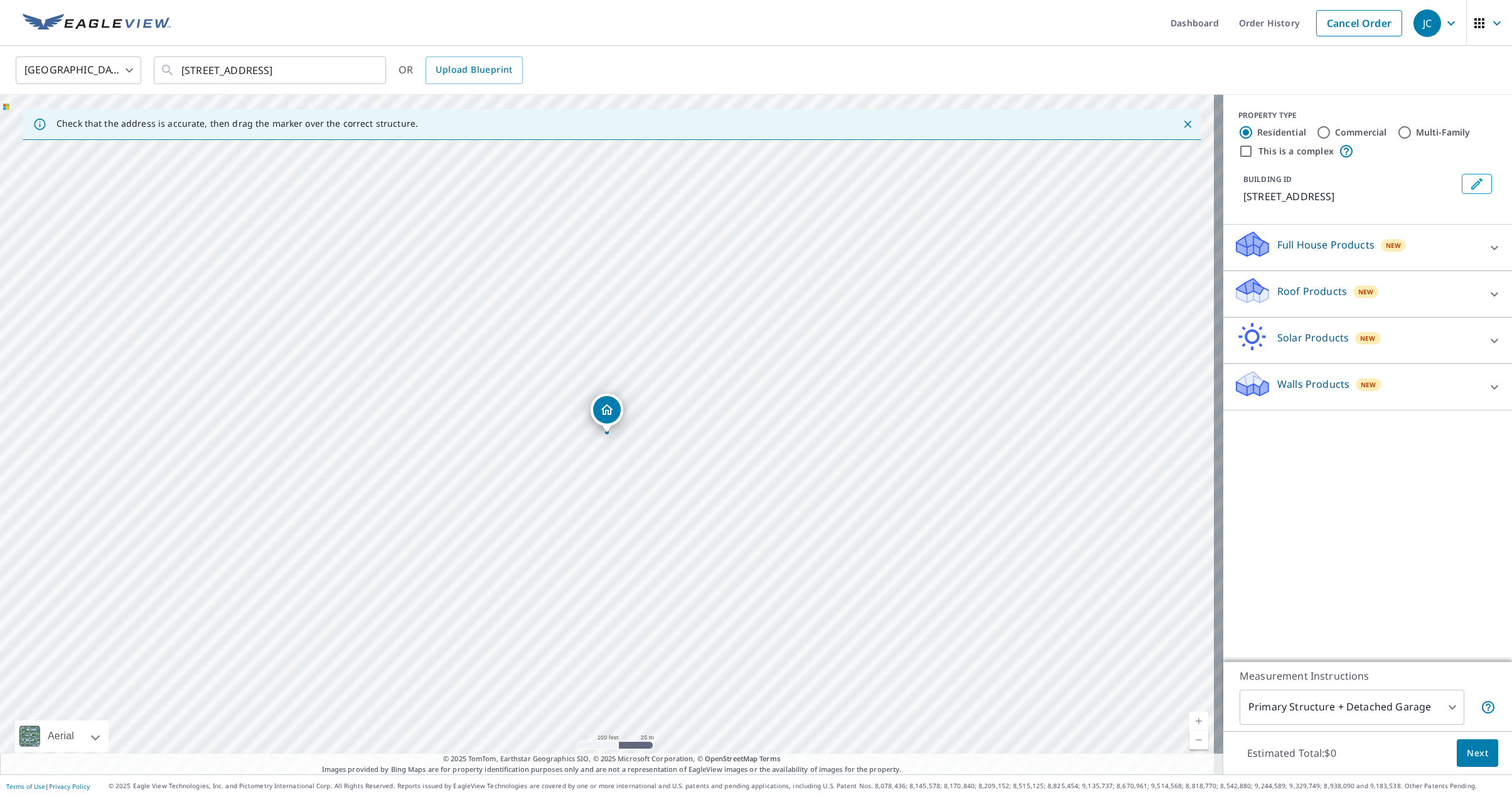
click at [1491, 391] on icon at bounding box center [1494, 386] width 15 height 15
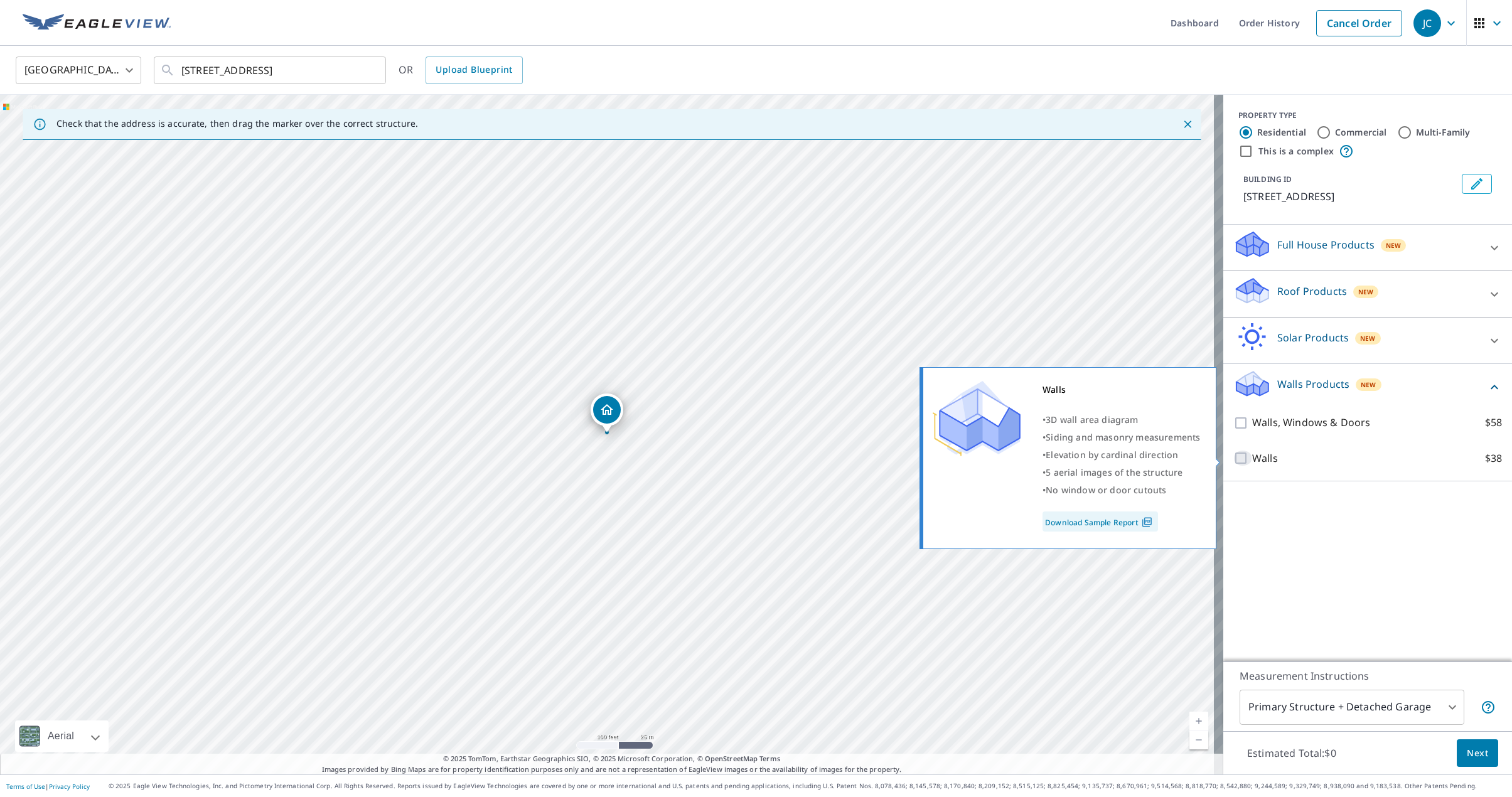
click at [1234, 459] on input "Walls $38" at bounding box center [1243, 458] width 19 height 15
checkbox input "true"
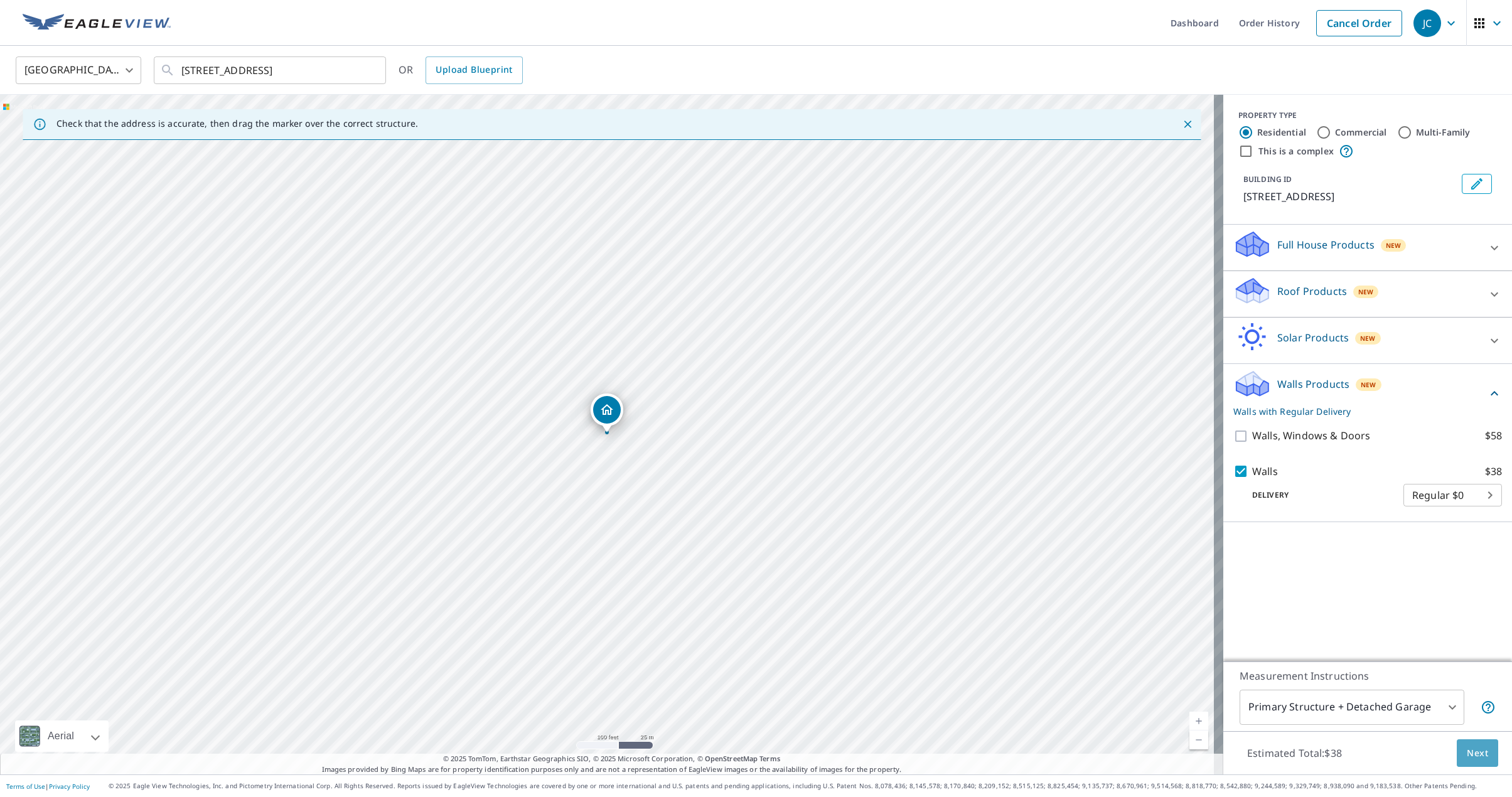
click at [1469, 757] on span "Next" at bounding box center [1477, 753] width 22 height 16
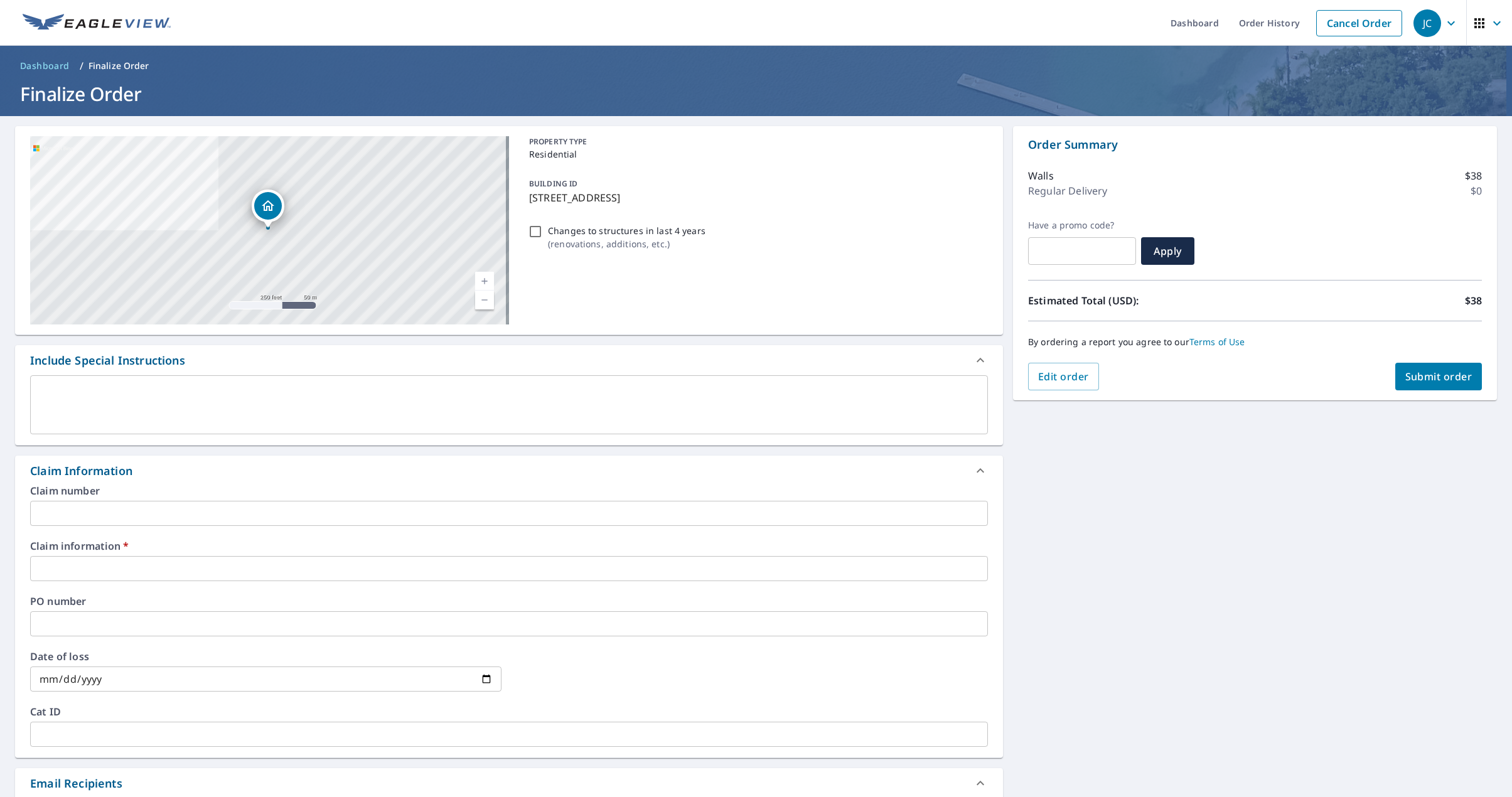
click at [78, 569] on input "text" at bounding box center [509, 568] width 958 height 25
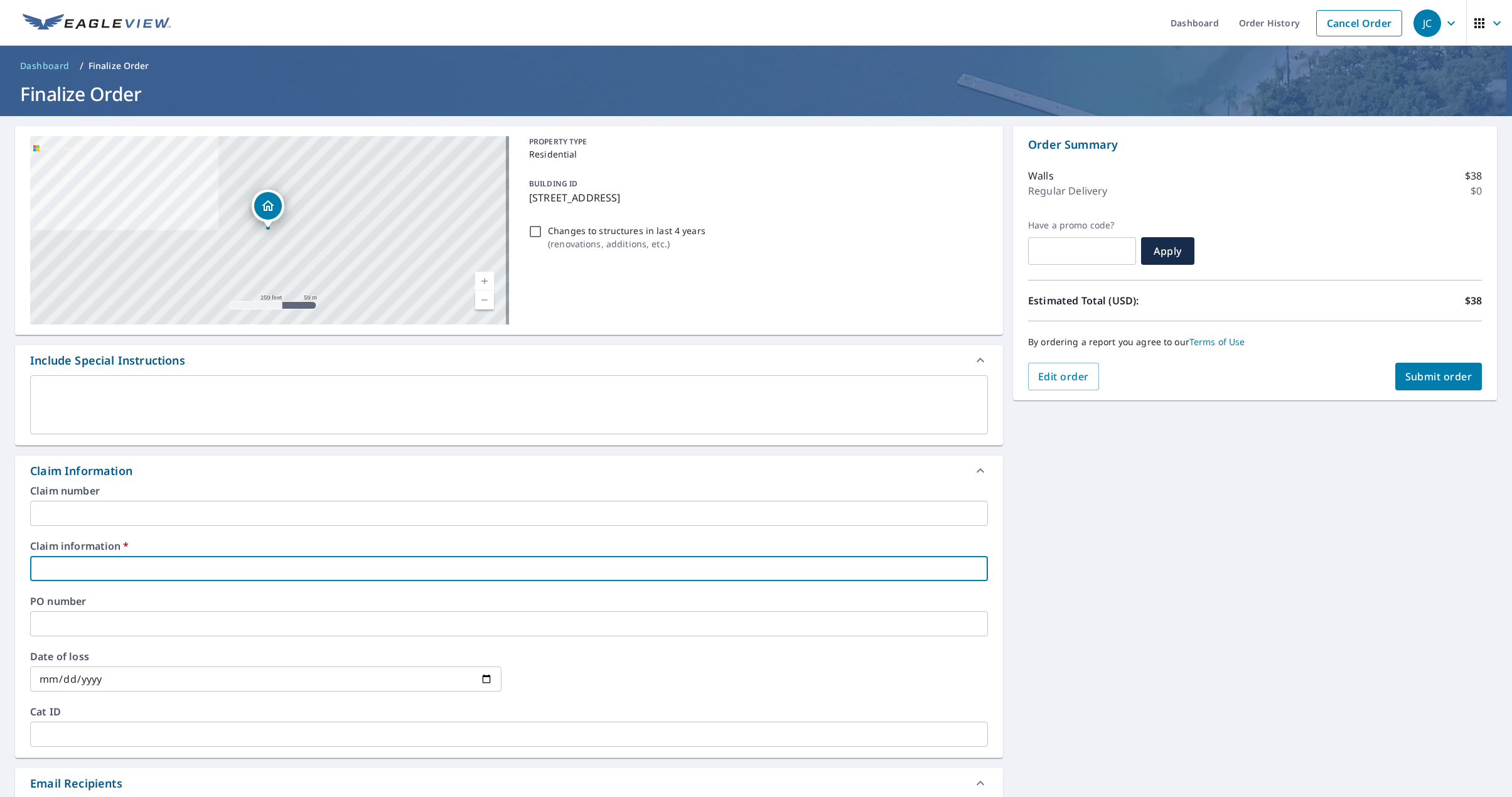
type input "1"
checkbox input "true"
type input "14"
checkbox input "true"
type input "145"
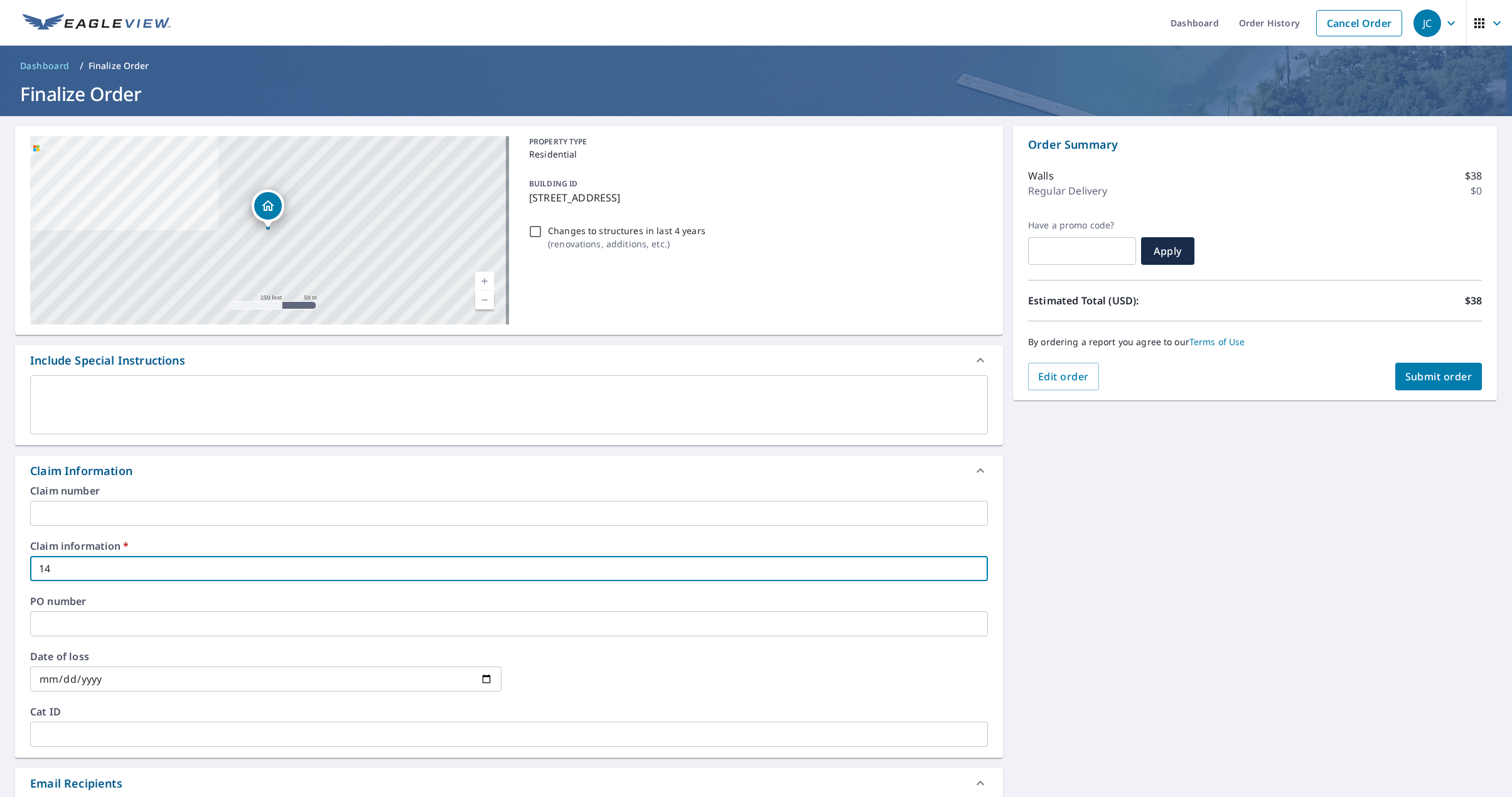
checkbox input "true"
type input "1452"
checkbox input "true"
type input "1452"
checkbox input "true"
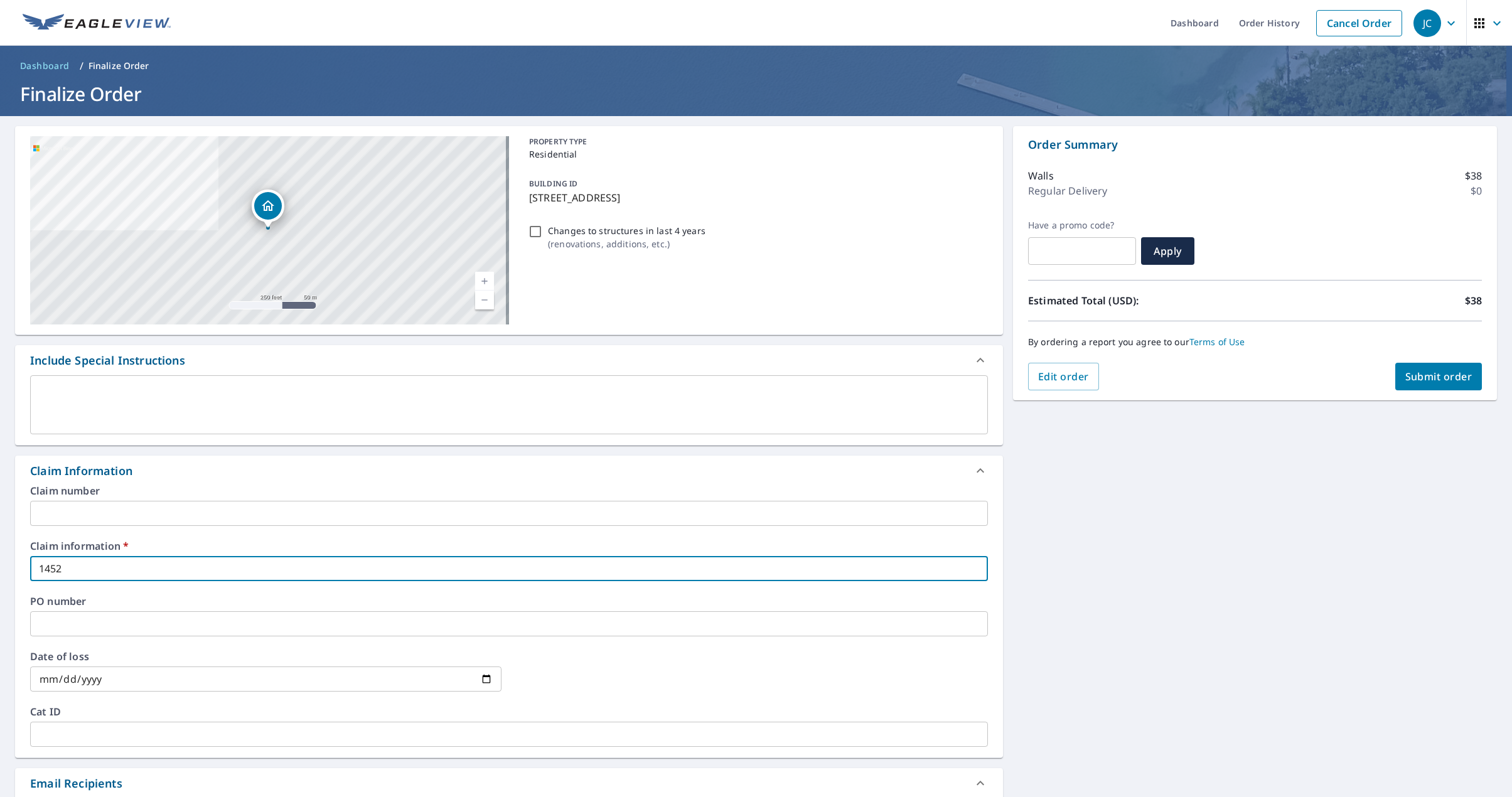
type input "1452 H"
checkbox input "true"
type input "1452 Ha"
checkbox input "true"
type input "1452 Har"
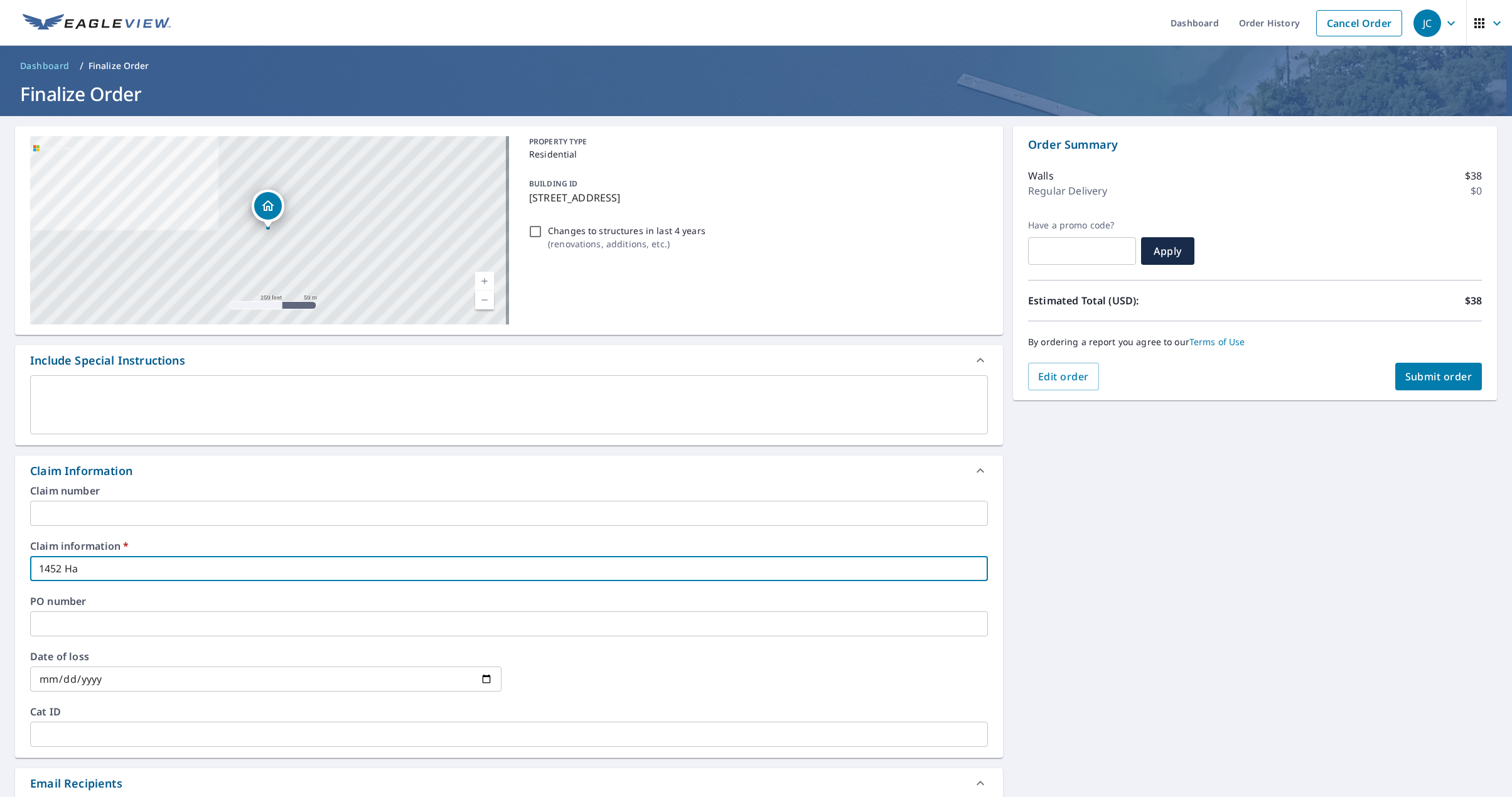
checkbox input "true"
type input "1452 [PERSON_NAME]"
checkbox input "true"
type input "1452 Hartw"
checkbox input "true"
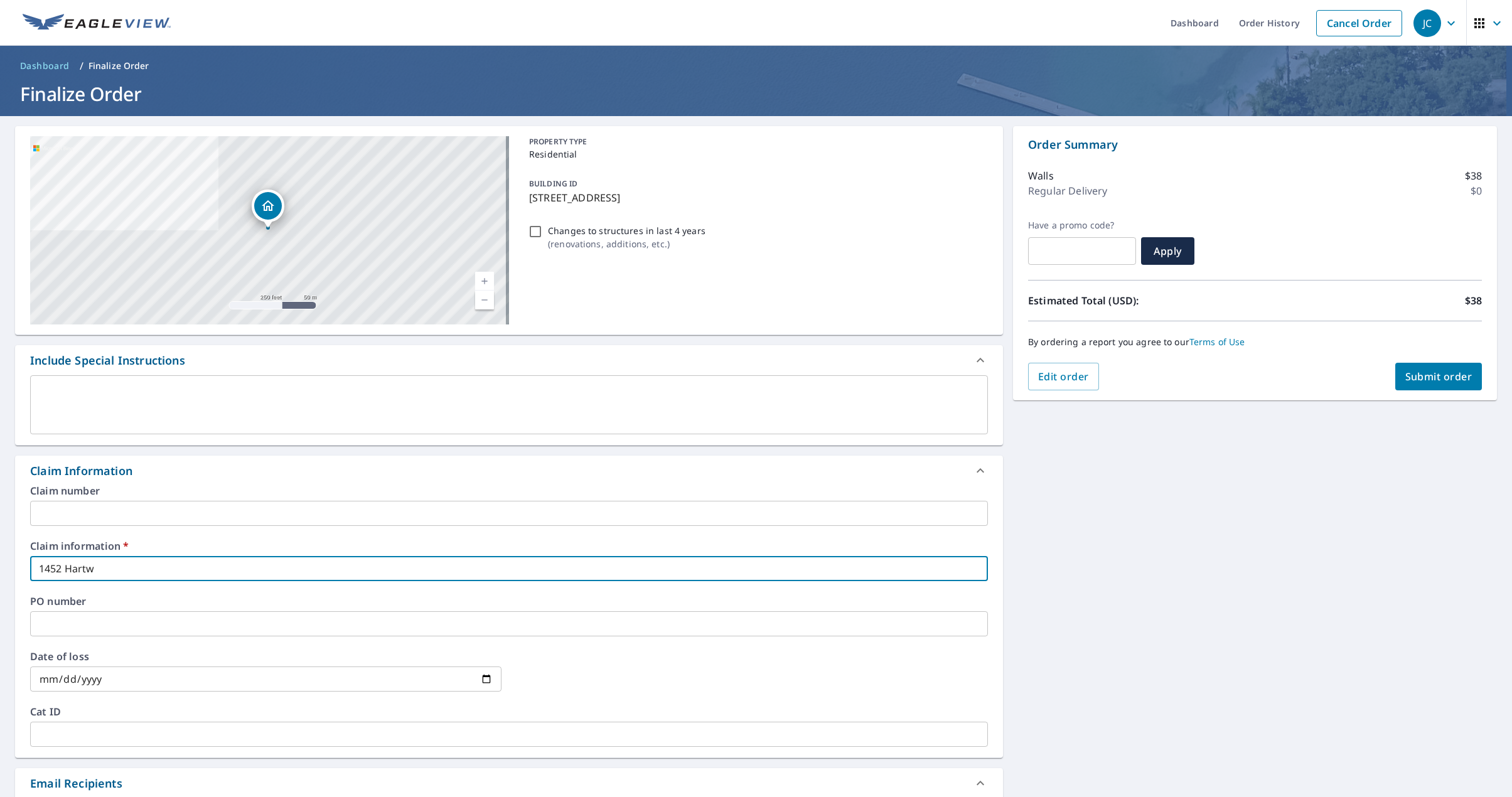
type input "1452 Hartwo"
checkbox input "true"
type input "1452 Hartwoo"
checkbox input "true"
type input "1452 [GEOGRAPHIC_DATA]"
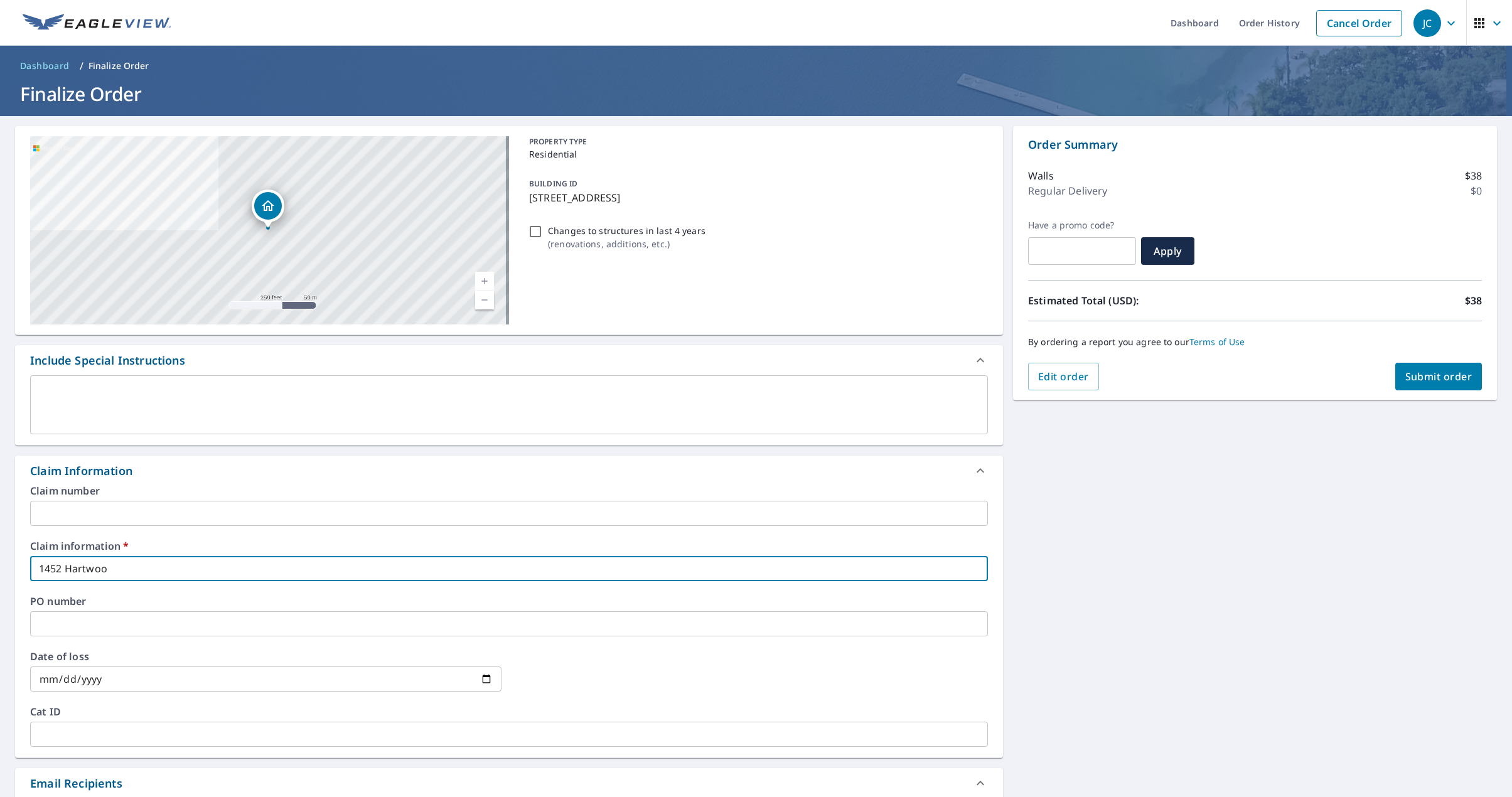
checkbox input "true"
type input "1452 Hartwoo"
checkbox input "true"
type input "1452 Hartwo"
checkbox input "true"
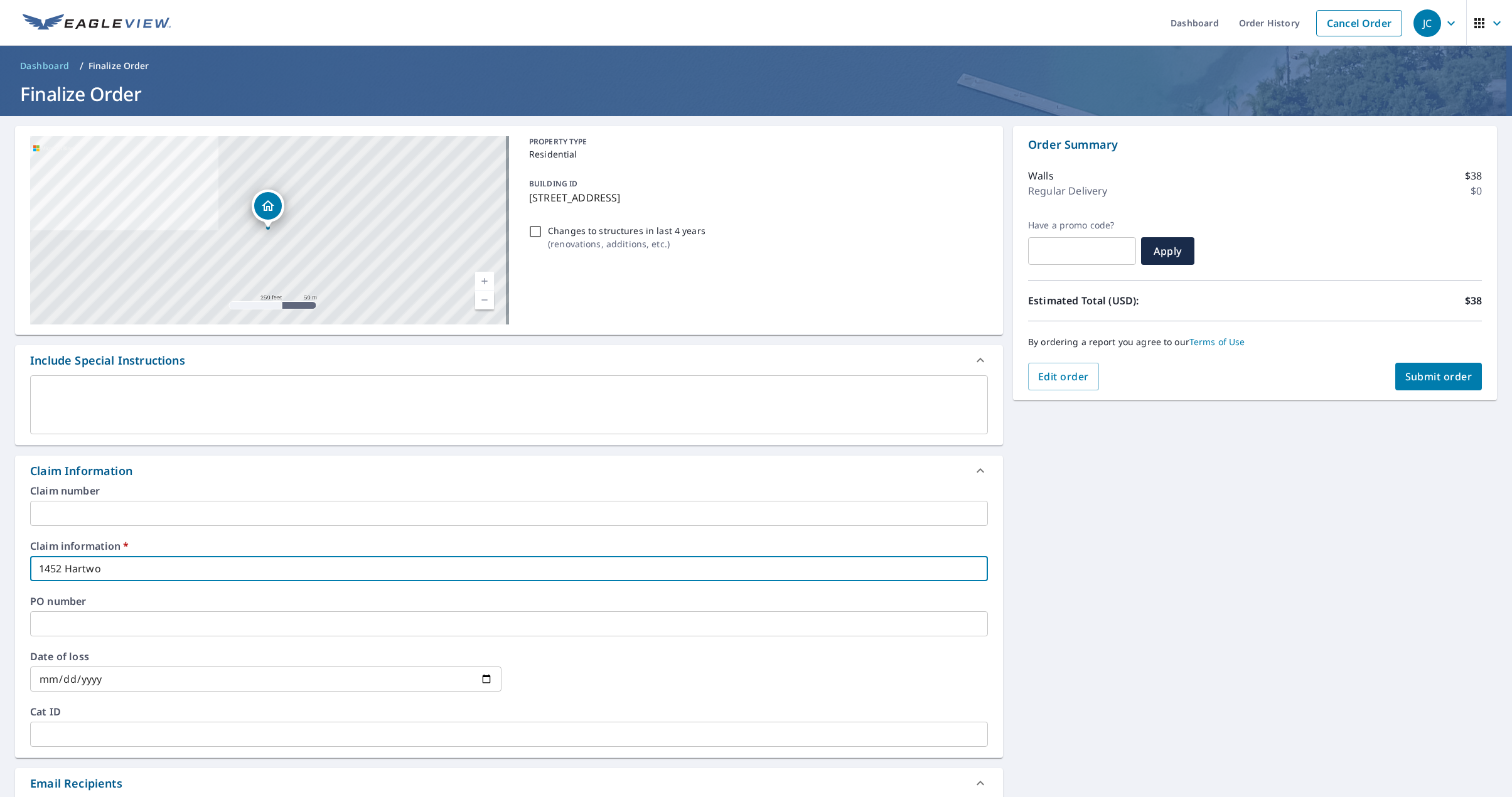
type input "1452 Hartw"
checkbox input "true"
type input "1452 [PERSON_NAME]"
checkbox input "true"
type input "1452 Hartw"
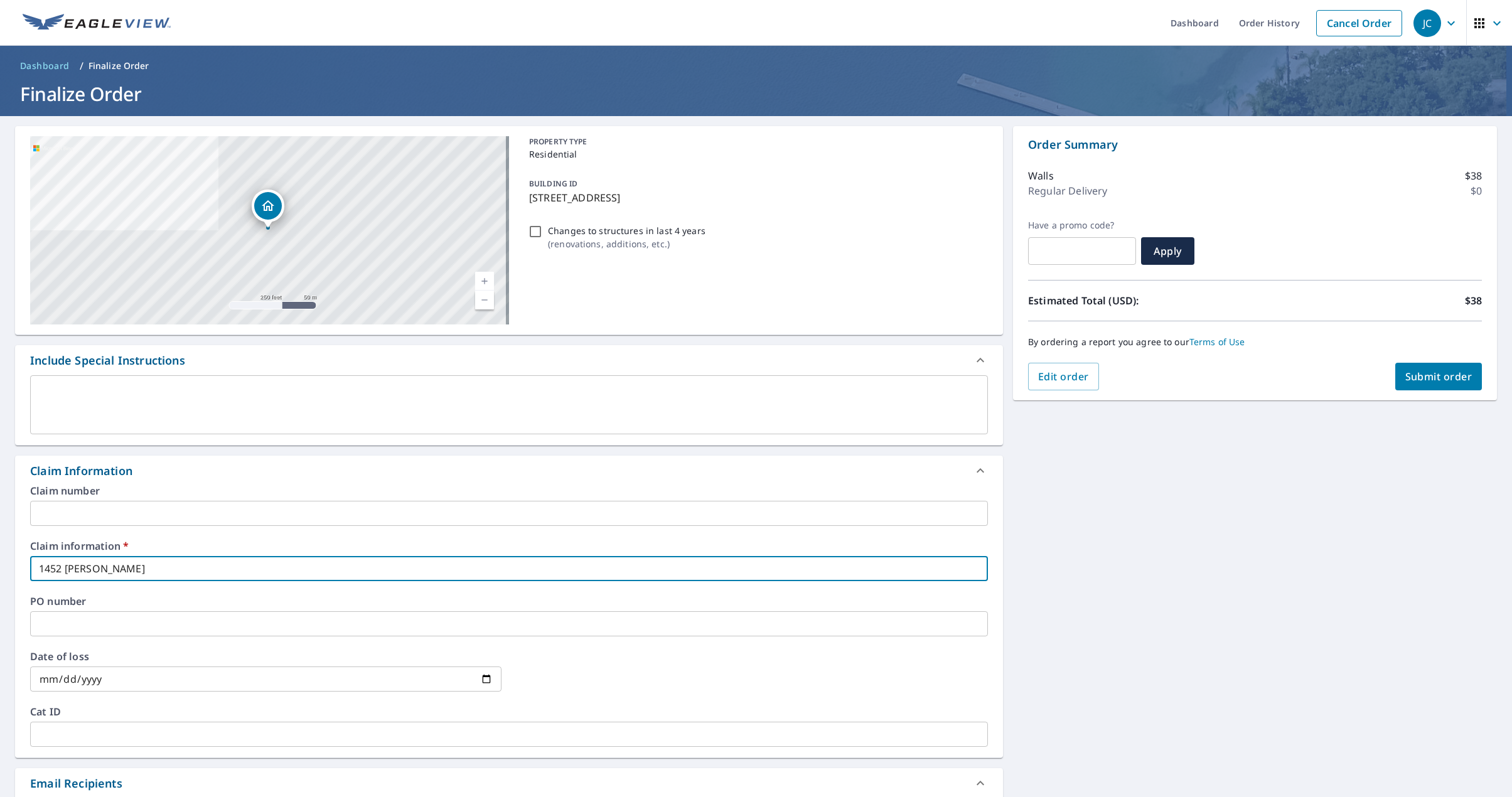
checkbox input "true"
type input "1452 Hartwo"
checkbox input "true"
type input "1452 Hartwoo"
checkbox input "true"
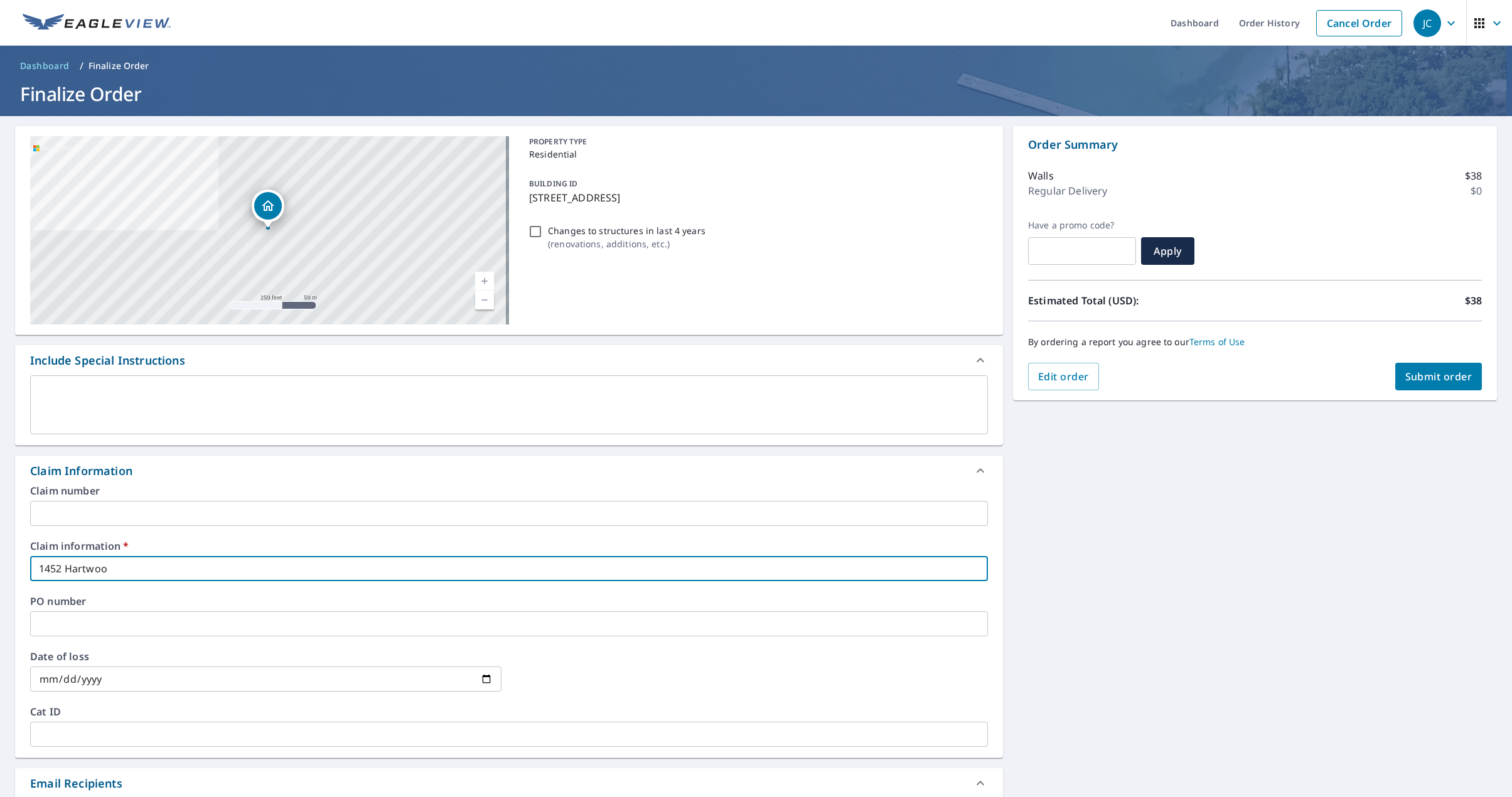
type input "1452 [GEOGRAPHIC_DATA]"
checkbox input "true"
type input "1452 [GEOGRAPHIC_DATA]"
checkbox input "true"
type input "1452 Hartwood D"
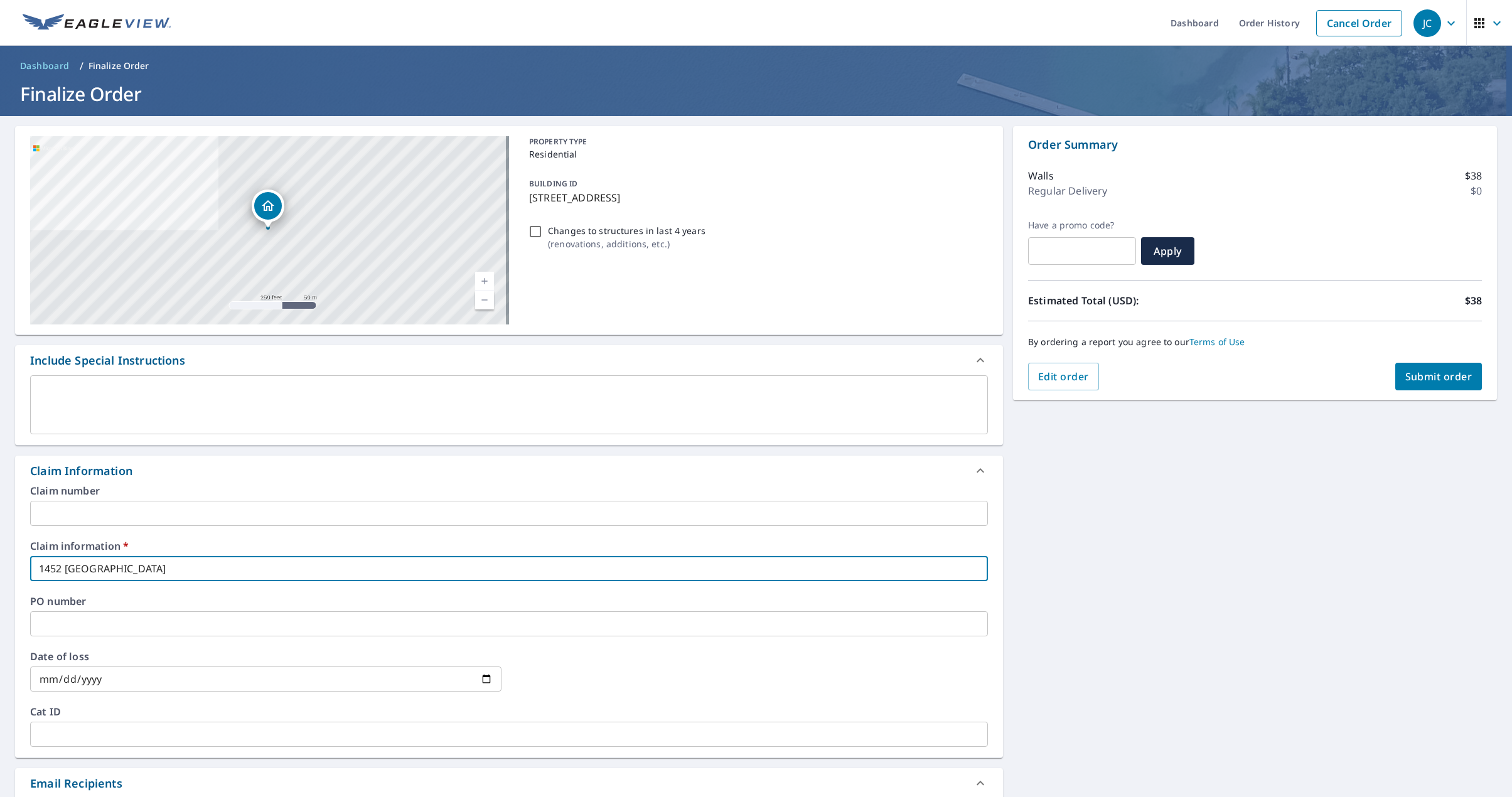
checkbox input "true"
type input "[STREET_ADDRESS]"
checkbox input "true"
type input "[STREET_ADDRESS]"
checkbox input "true"
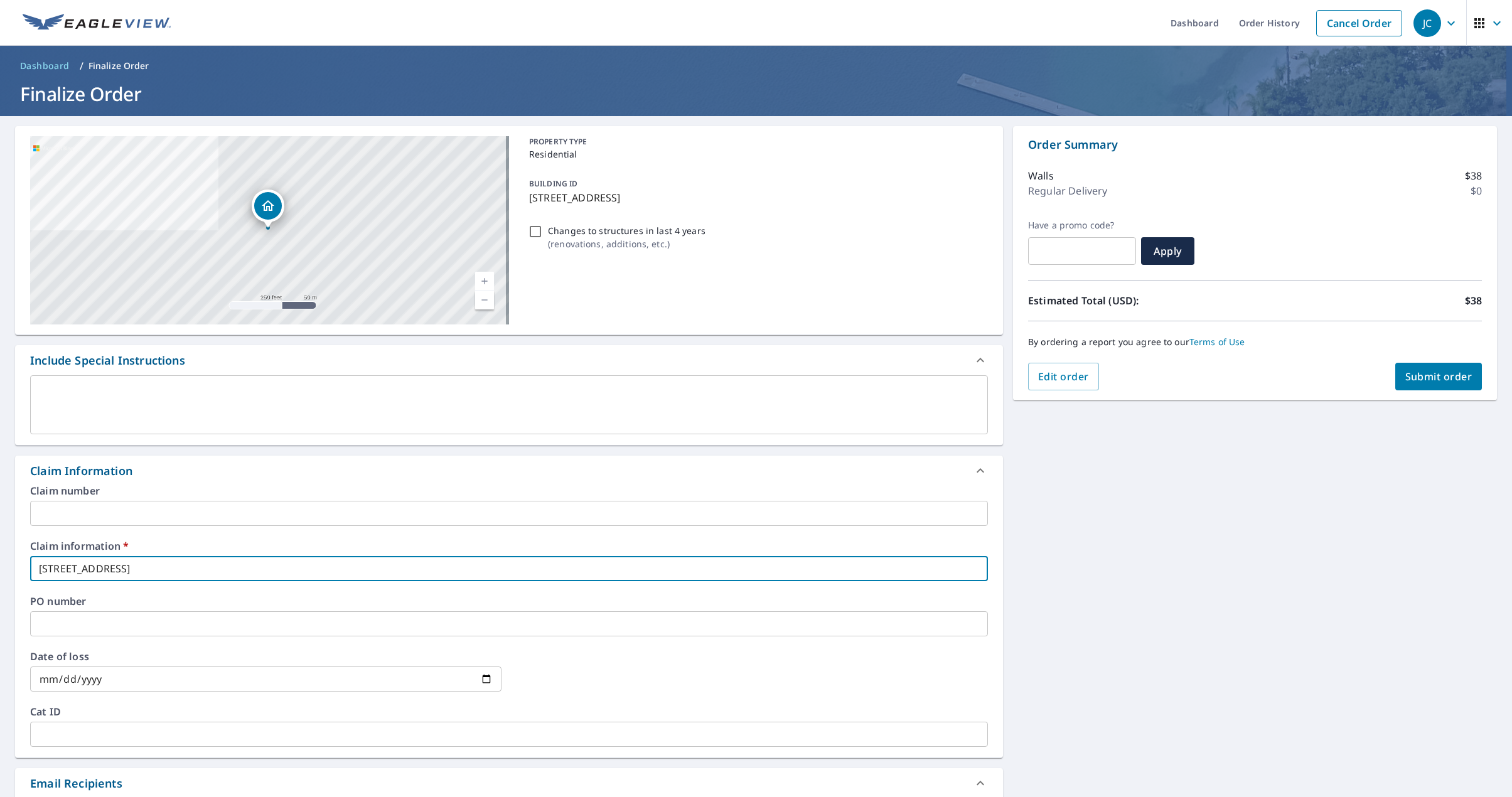
type input "[STREET_ADDRESS]"
checkbox input "true"
type input "[STREET_ADDRESS]"
checkbox input "true"
type input "[STREET_ADDRESS]"
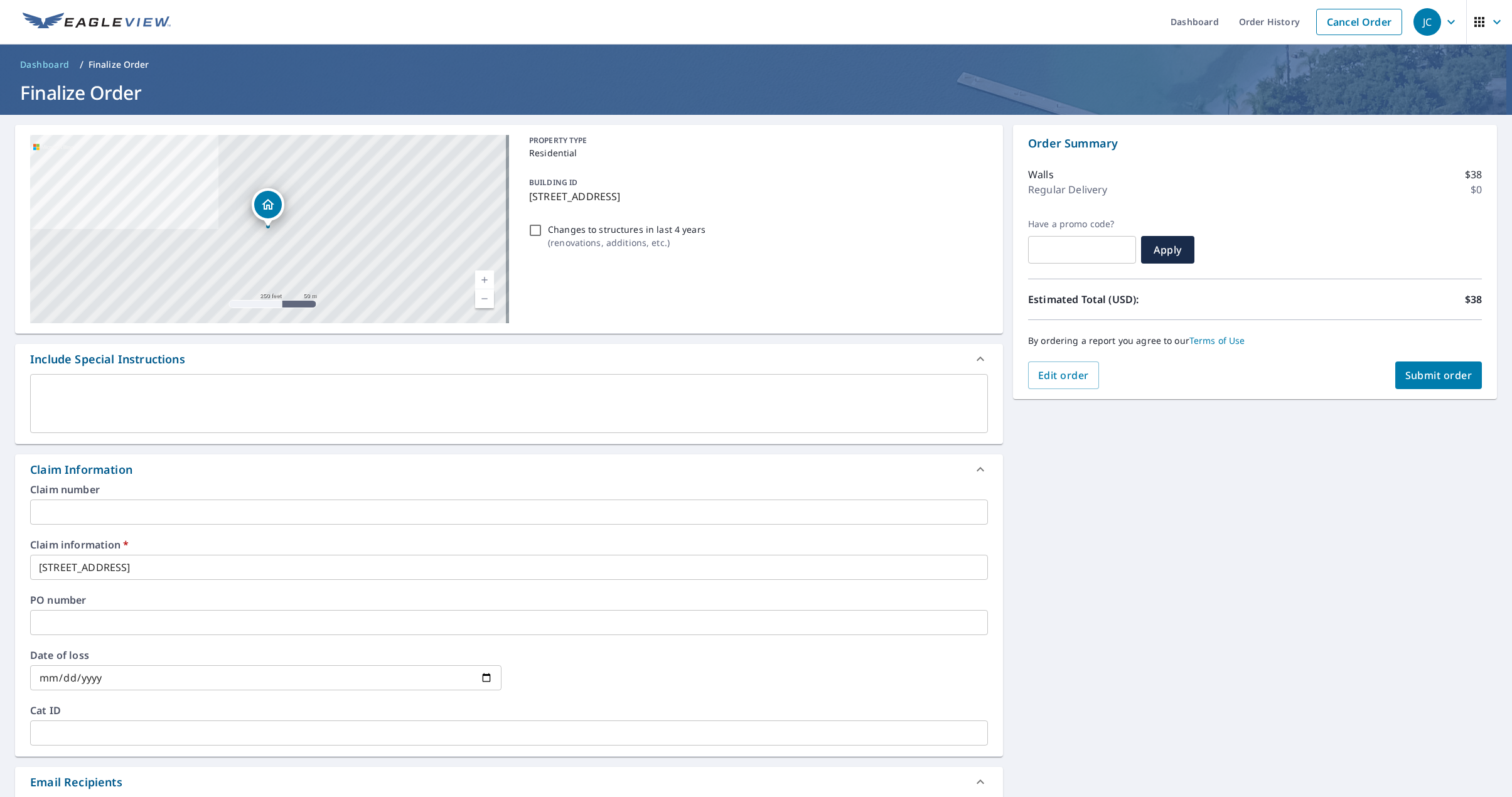
scroll to position [298, 0]
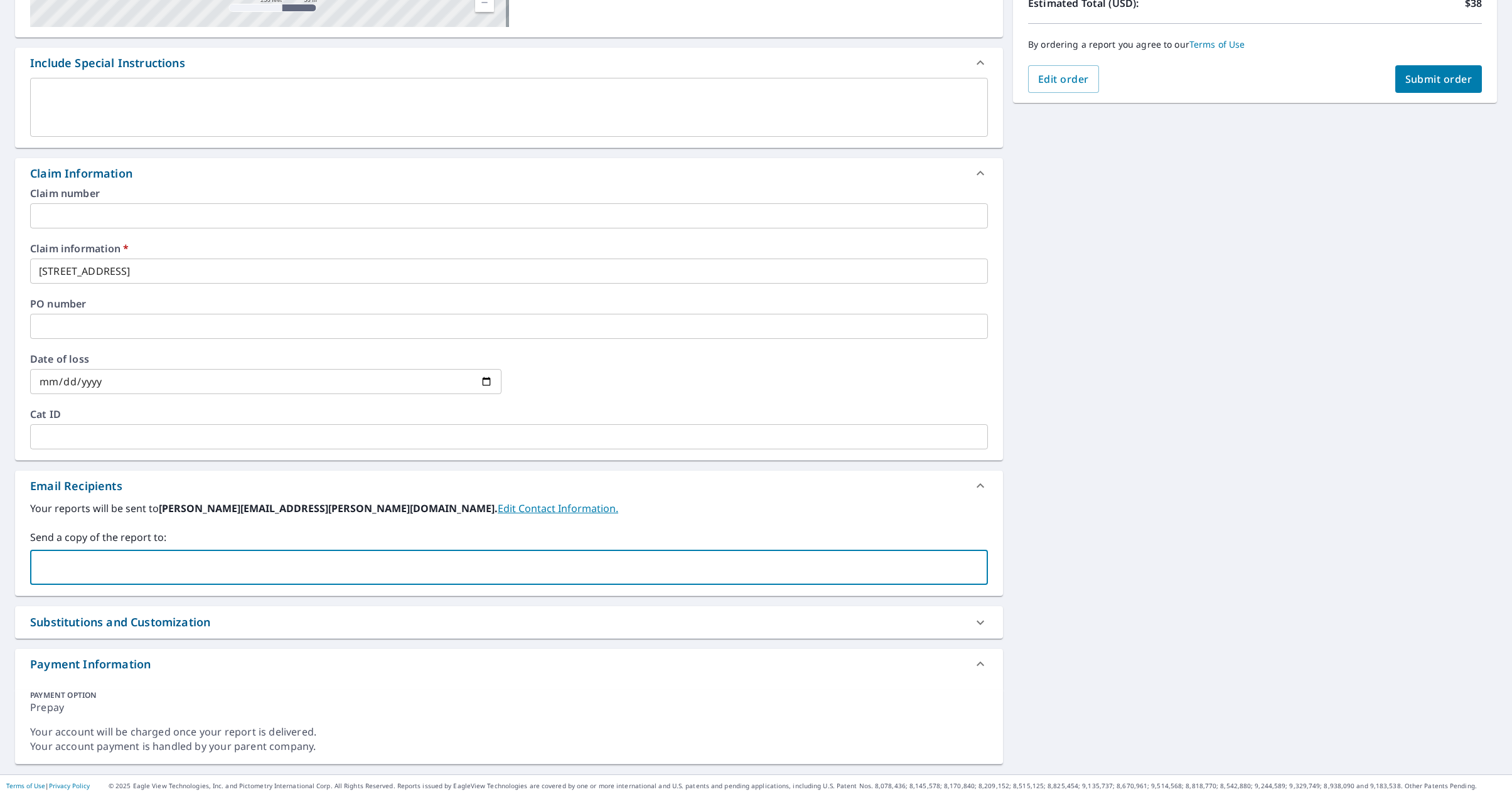
paste input "[EMAIL_ADDRESS][DOMAIN_NAME]"
type input "[EMAIL_ADDRESS][DOMAIN_NAME]"
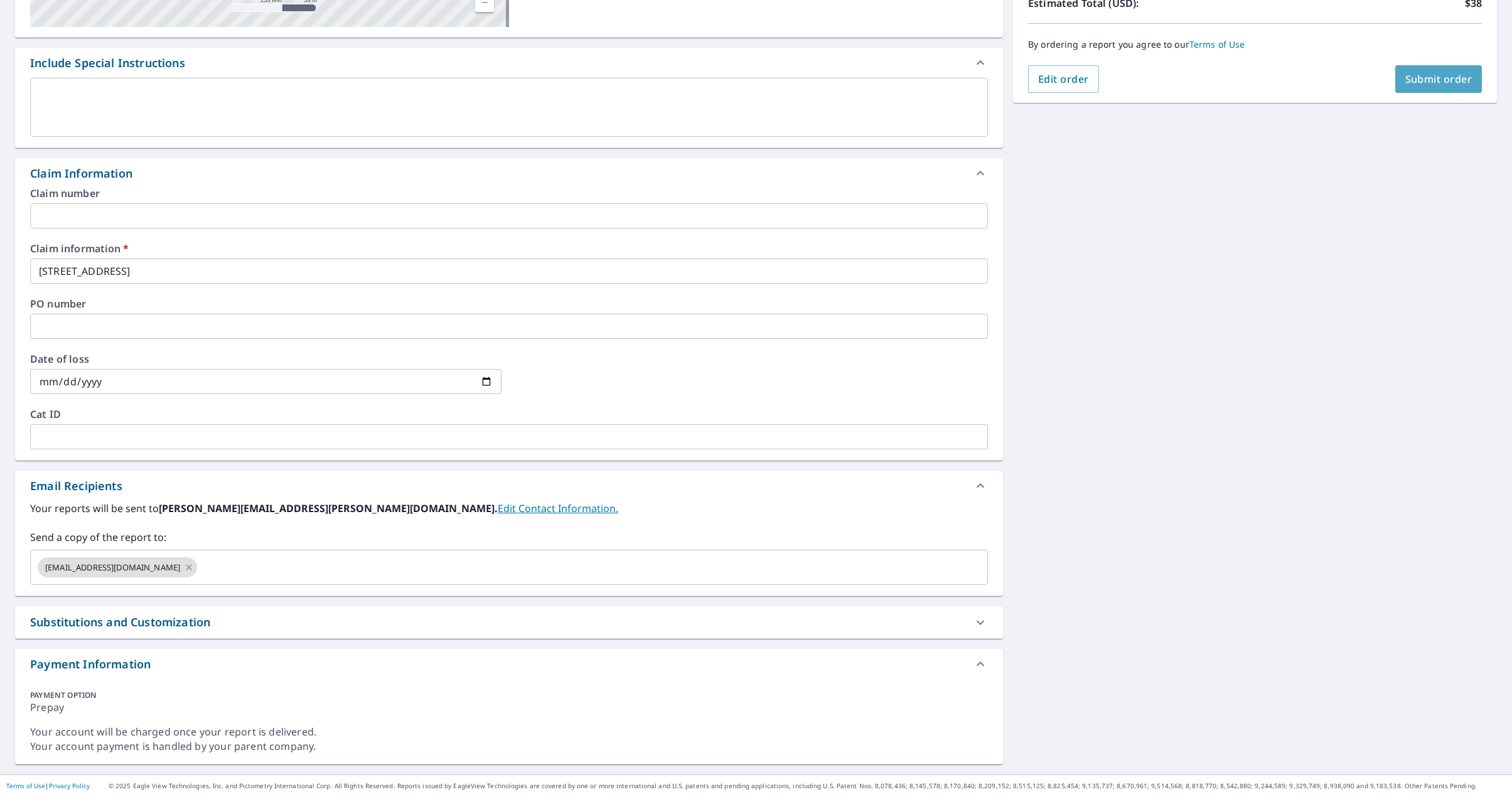
click at [1432, 83] on span "Submit order" at bounding box center [1438, 79] width 67 height 14
checkbox input "true"
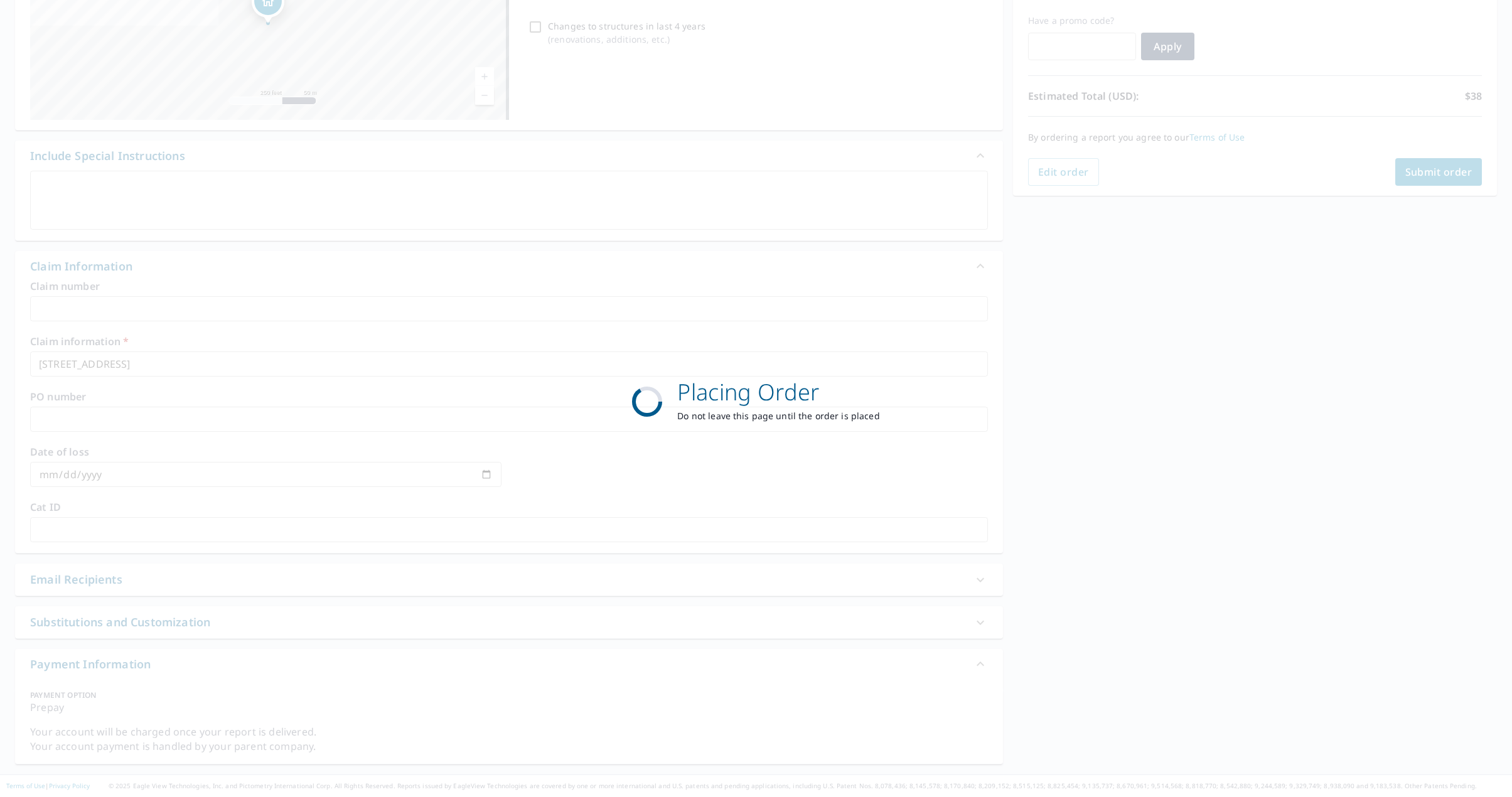
scroll to position [204, 0]
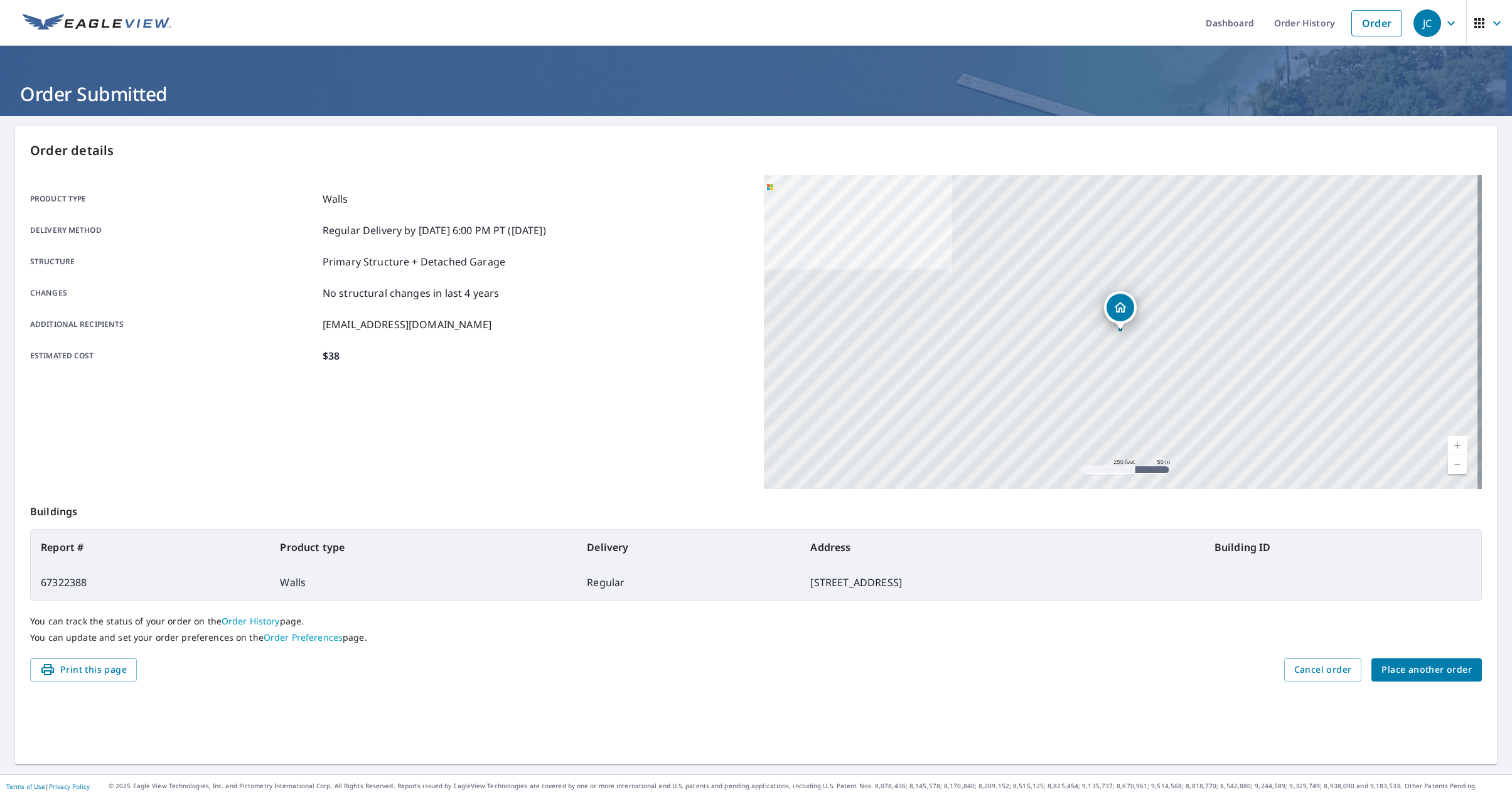
click at [1414, 675] on span "Place another order" at bounding box center [1427, 670] width 90 height 16
